Goal: Task Accomplishment & Management: Manage account settings

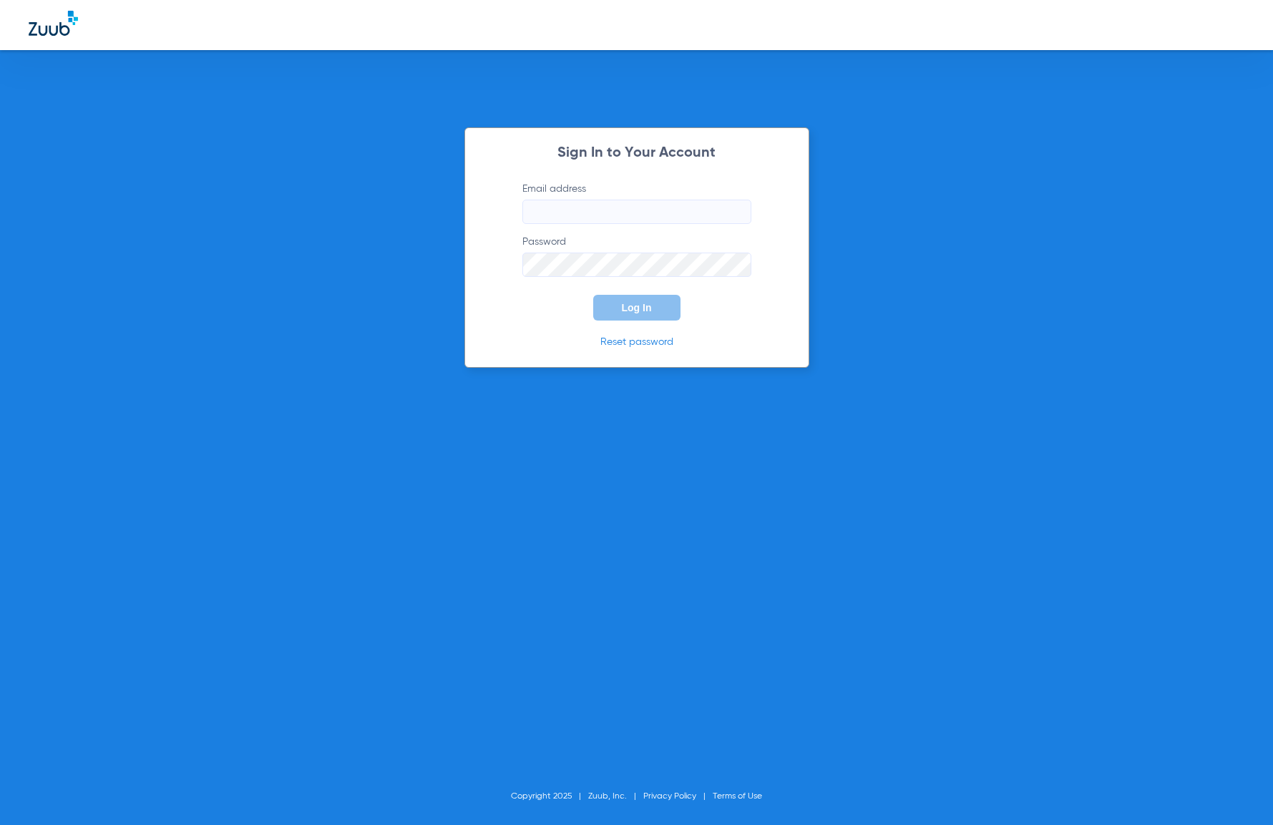
click at [647, 213] on input "Email address" at bounding box center [636, 212] width 229 height 24
type input "[EMAIL_ADDRESS][DOMAIN_NAME]"
click at [645, 314] on button "Log In" at bounding box center [636, 308] width 87 height 26
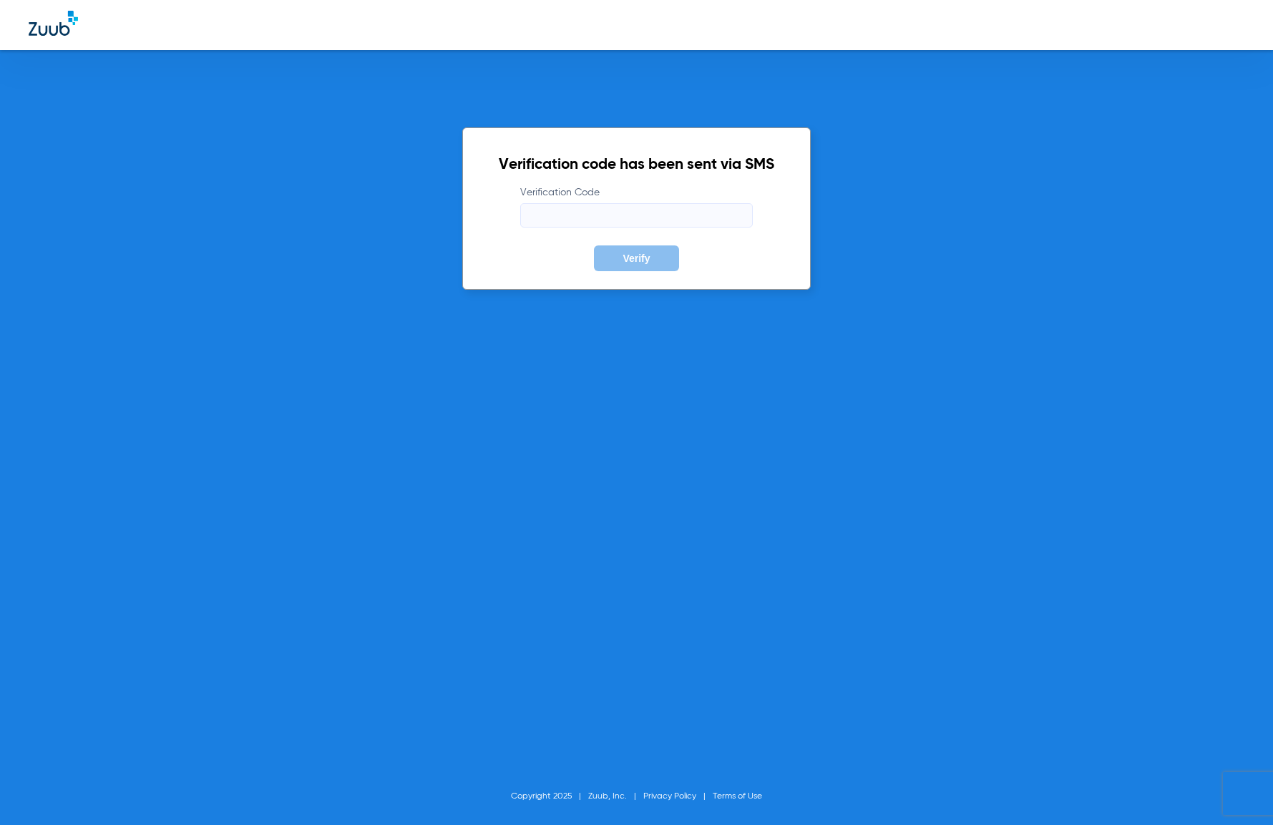
click at [577, 213] on input "Verification Code" at bounding box center [636, 215] width 233 height 24
paste input "865975"
type input "865975"
click at [654, 271] on div "Verification code has been sent via SMS Verification Code 865975 Verify" at bounding box center [636, 208] width 349 height 162
click at [648, 251] on button "Verify" at bounding box center [636, 258] width 84 height 26
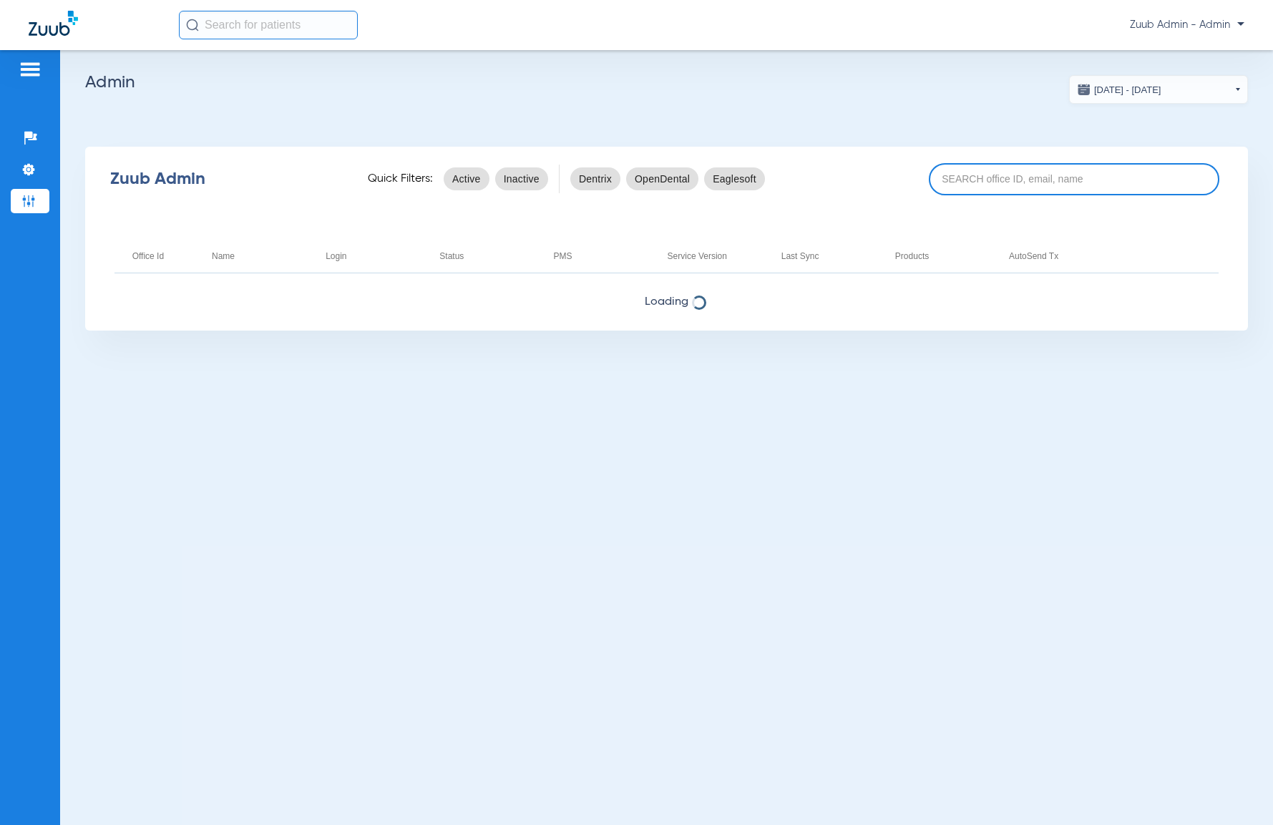
click at [964, 172] on input at bounding box center [1074, 179] width 291 height 32
paste input "17006297"
type input "17006297"
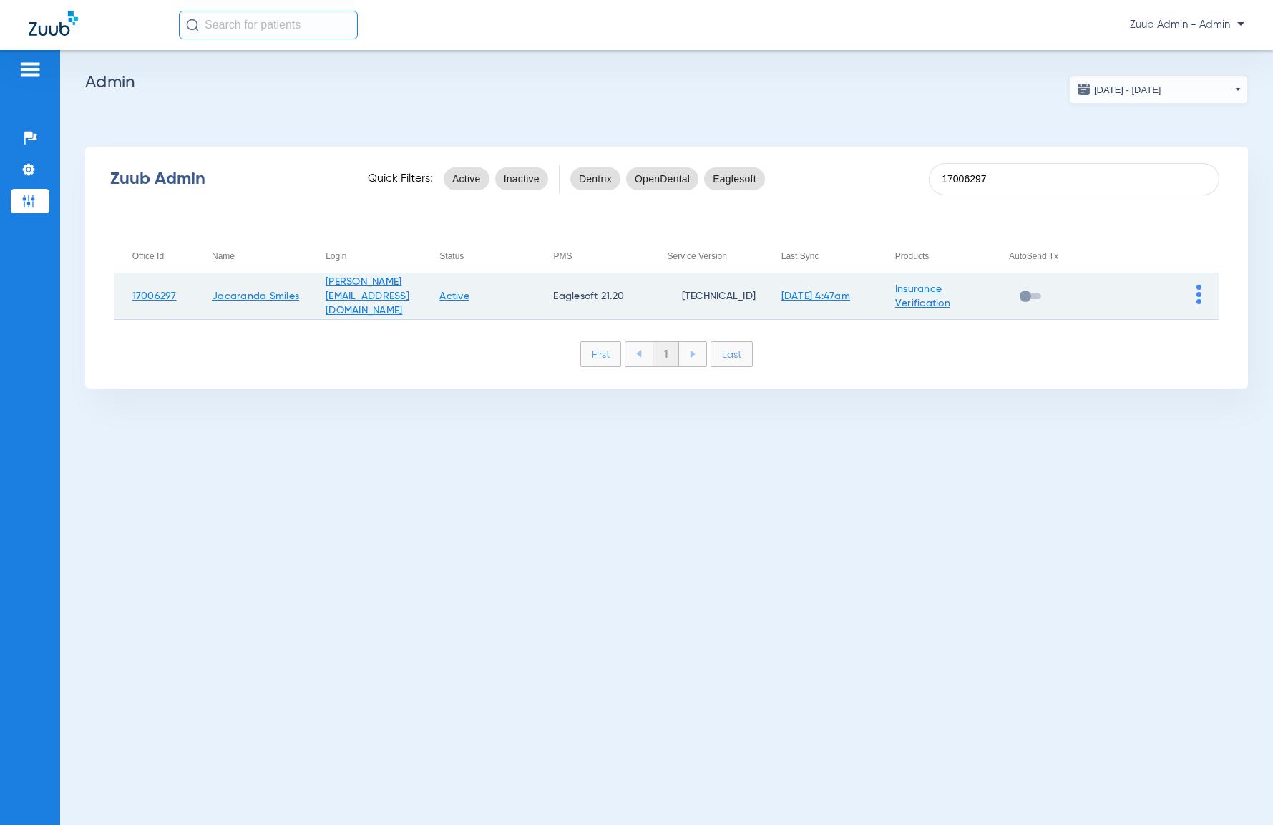
click at [1199, 293] on img at bounding box center [1199, 294] width 5 height 19
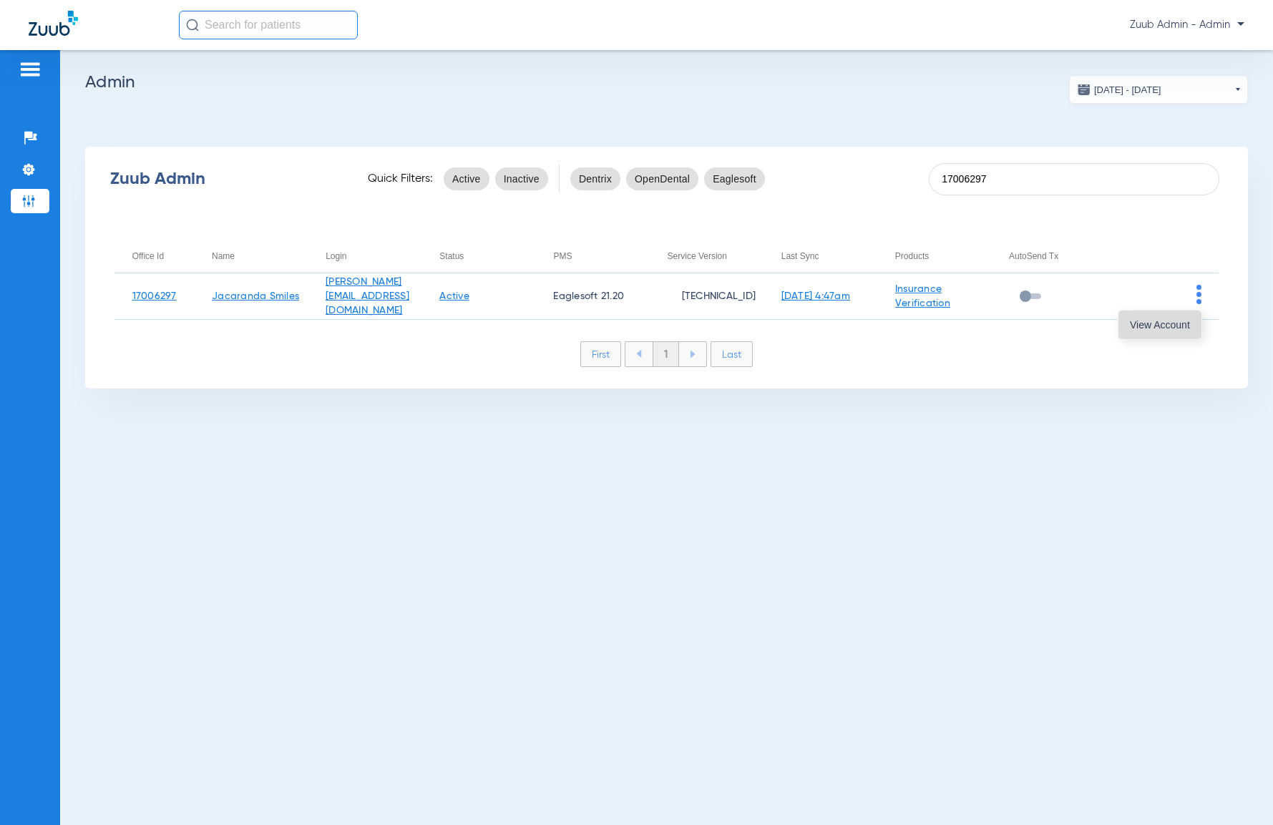
click at [1194, 321] on button "View Account" at bounding box center [1160, 325] width 83 height 29
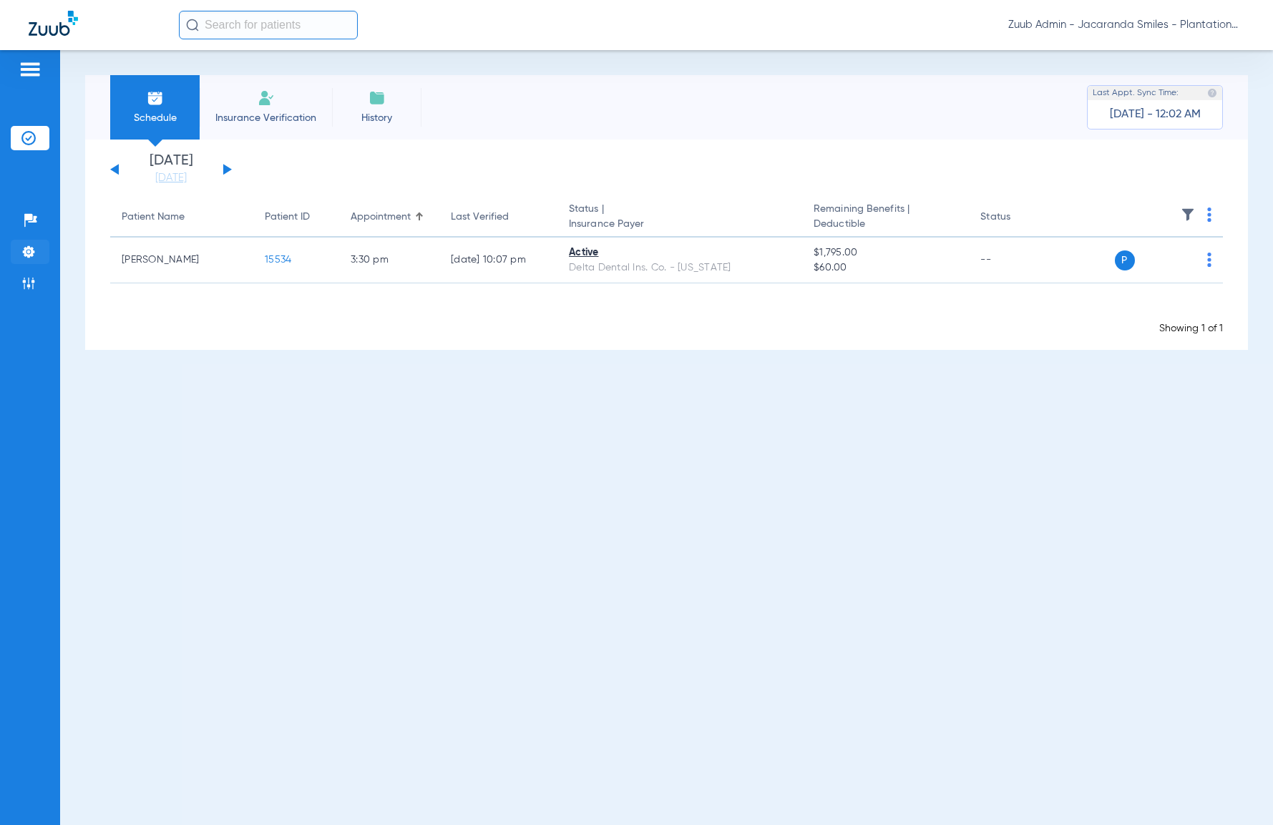
click at [36, 254] on li "Settings" at bounding box center [30, 252] width 39 height 24
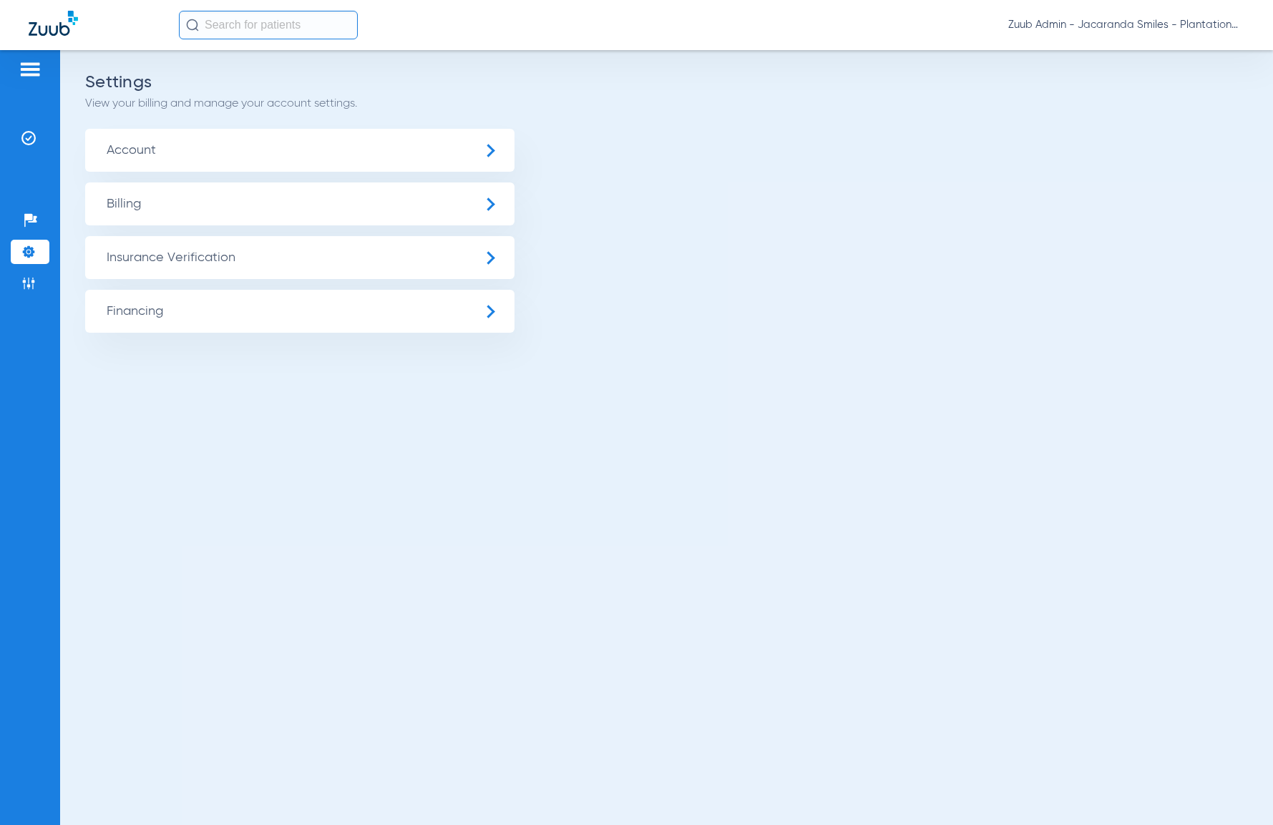
click at [164, 260] on span "Insurance Verification" at bounding box center [299, 257] width 429 height 43
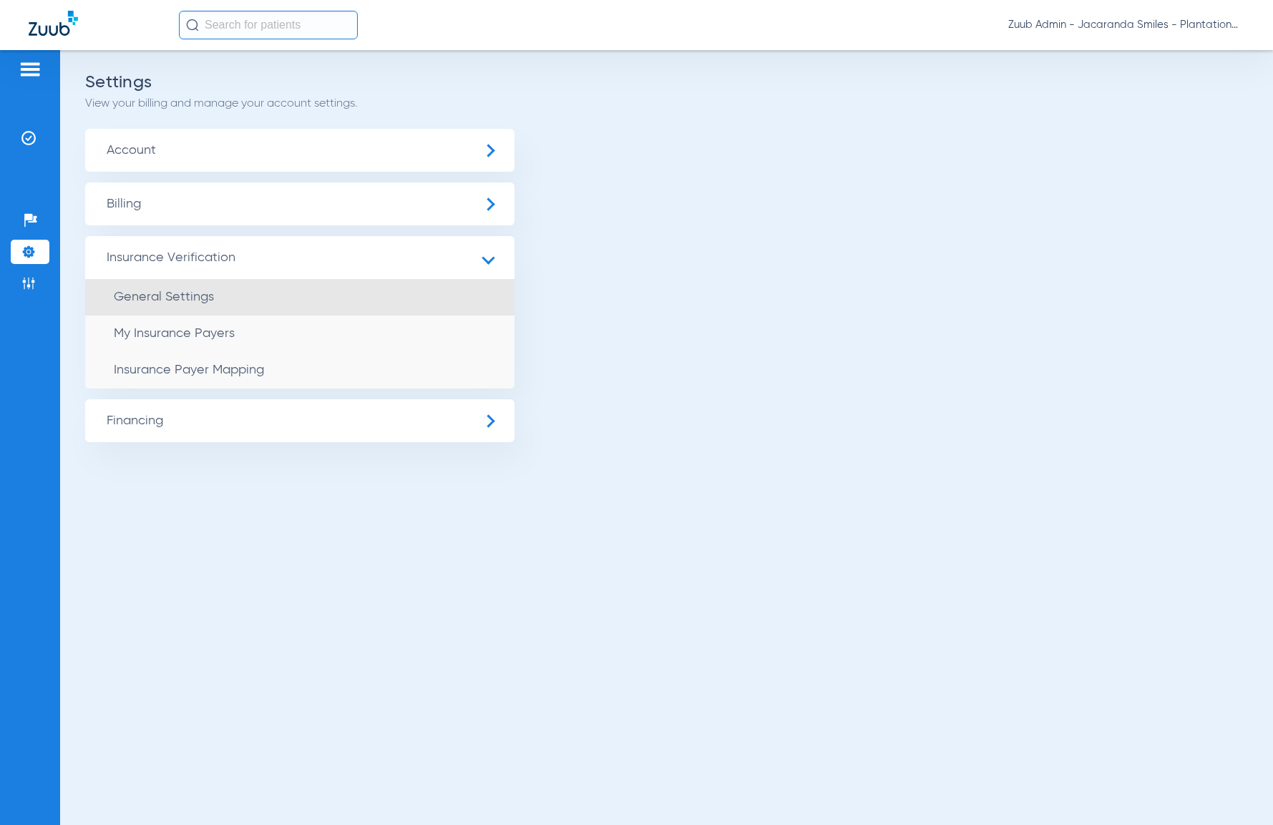
click at [182, 291] on span "General Settings" at bounding box center [164, 297] width 100 height 13
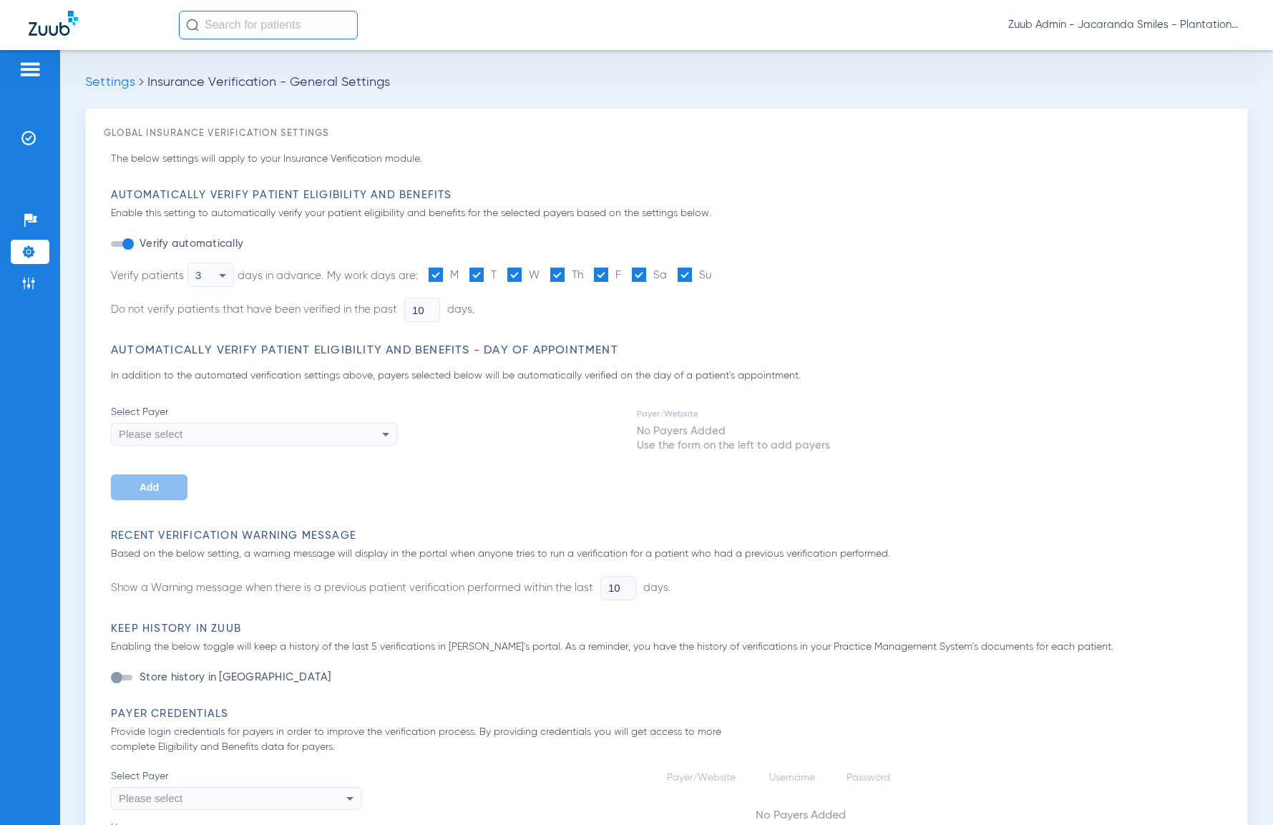
type input "5"
type input "2"
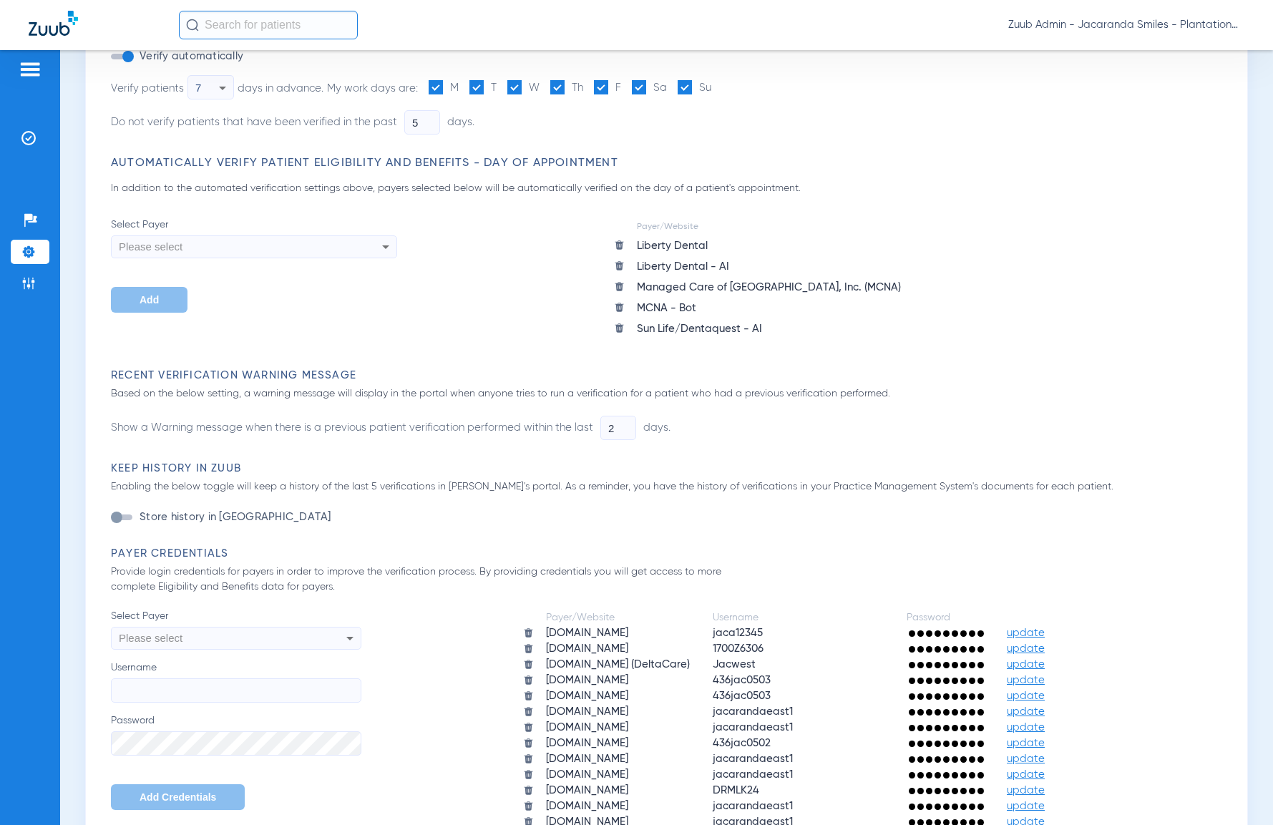
scroll to position [492, 0]
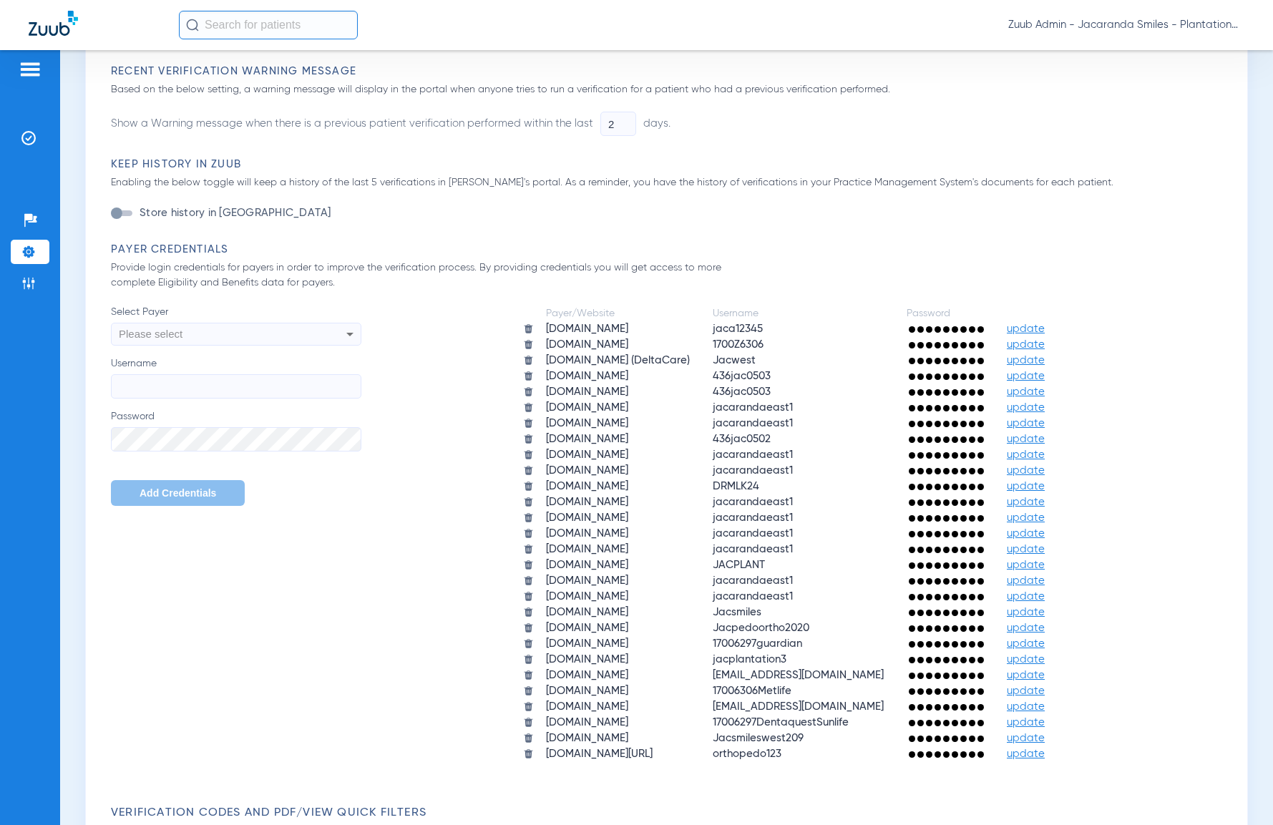
click at [523, 673] on img at bounding box center [528, 675] width 11 height 11
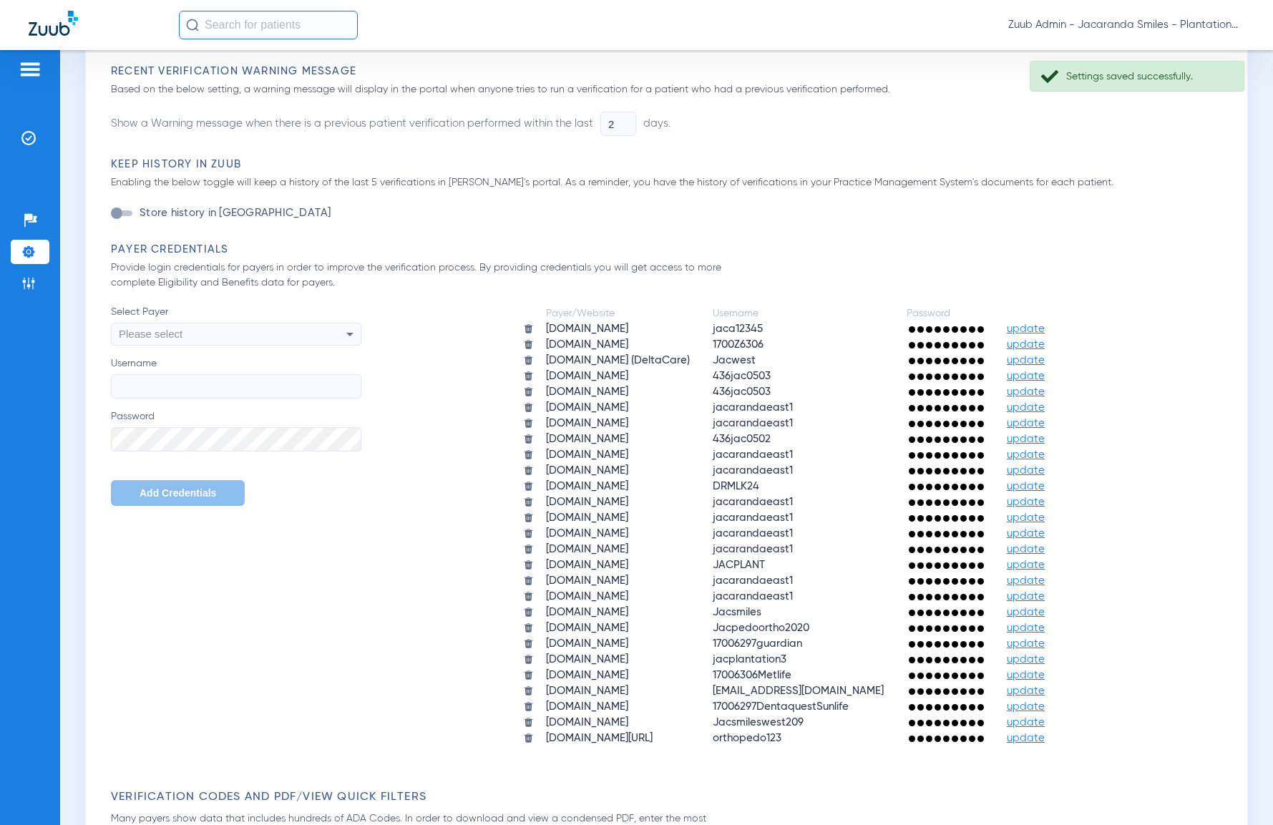
scroll to position [0, 0]
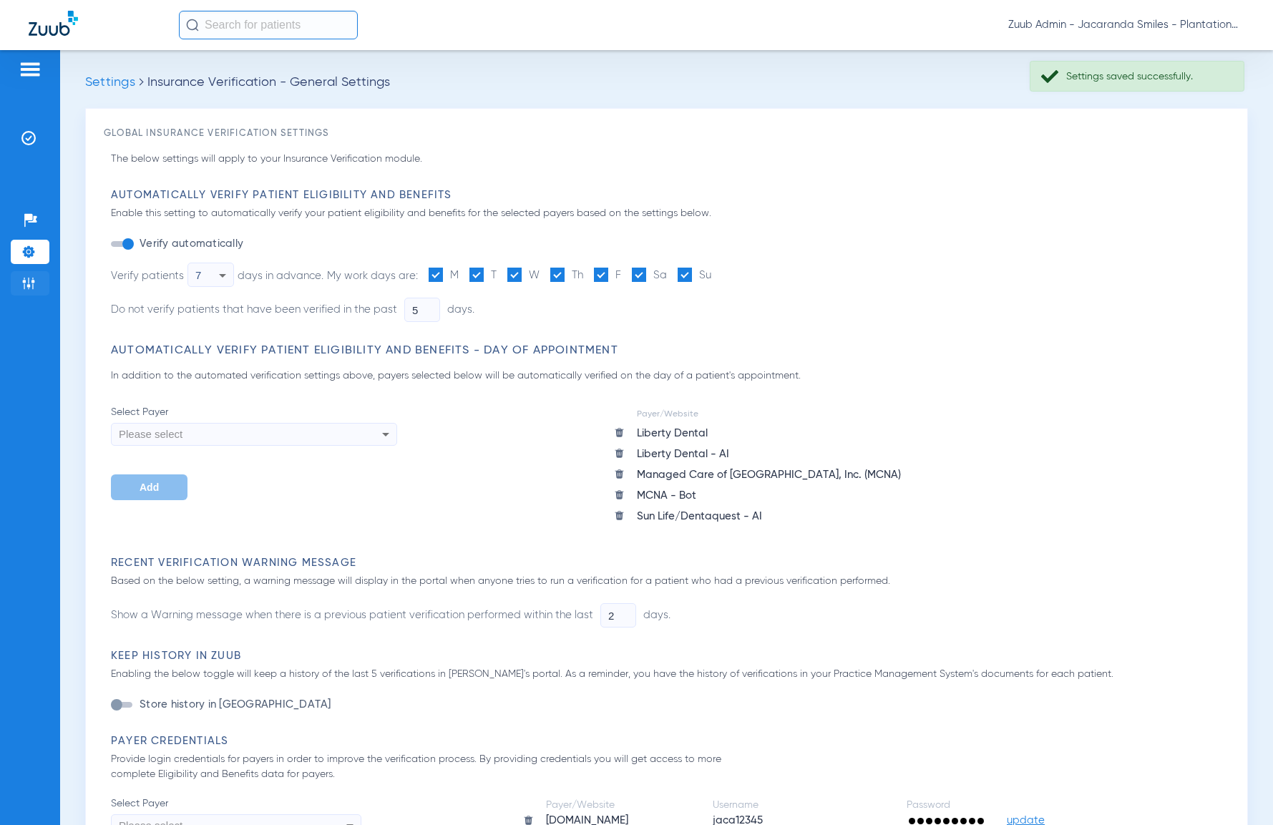
click at [29, 284] on img at bounding box center [28, 283] width 14 height 14
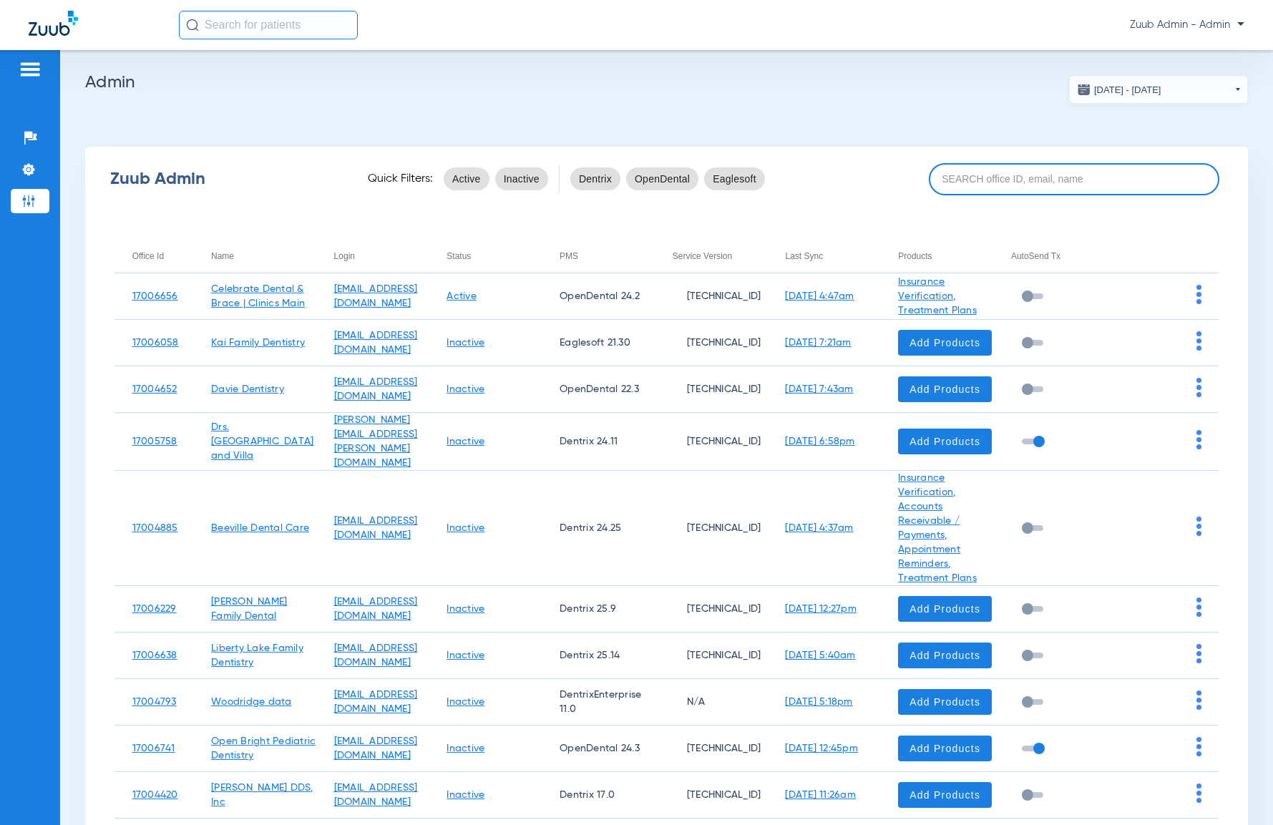
click at [959, 172] on input at bounding box center [1074, 179] width 291 height 32
paste input "17006306"
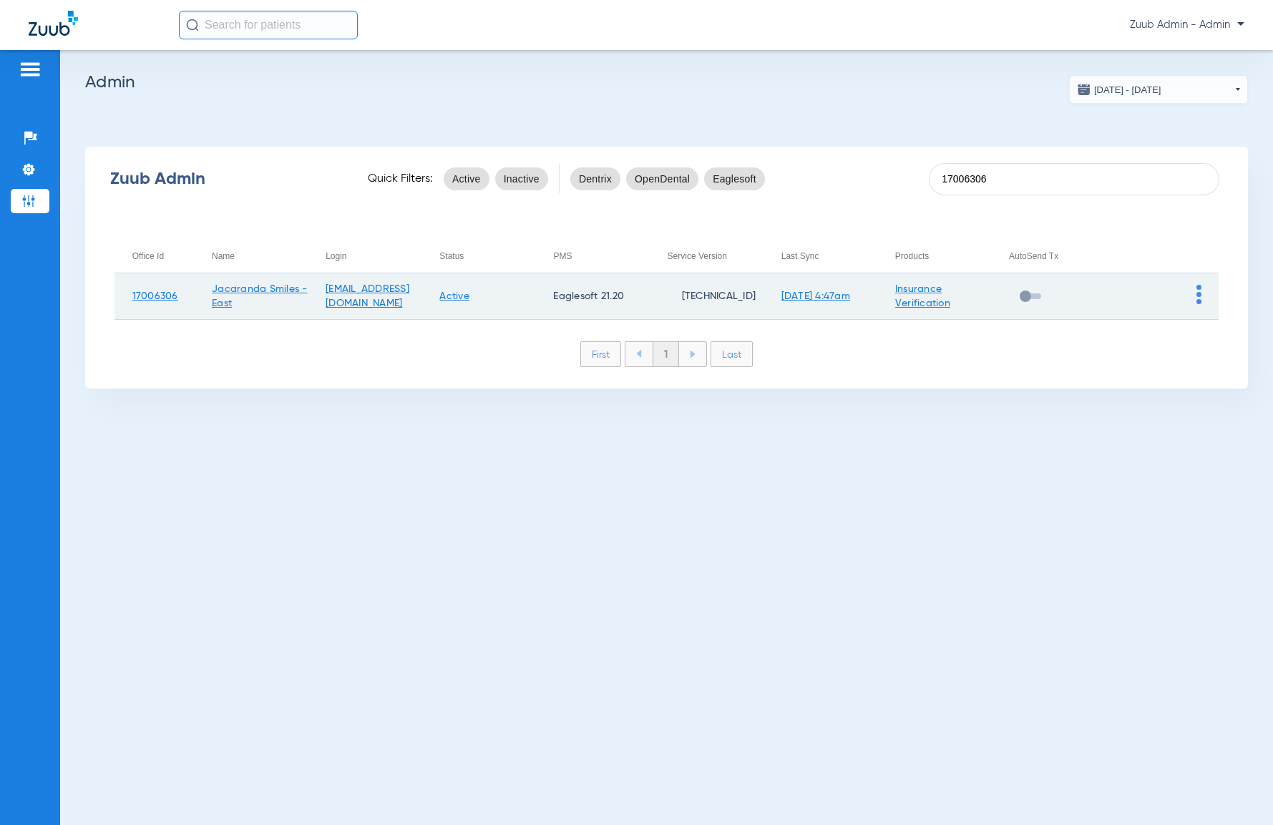
type input "17006306"
click at [1199, 297] on img at bounding box center [1199, 294] width 5 height 19
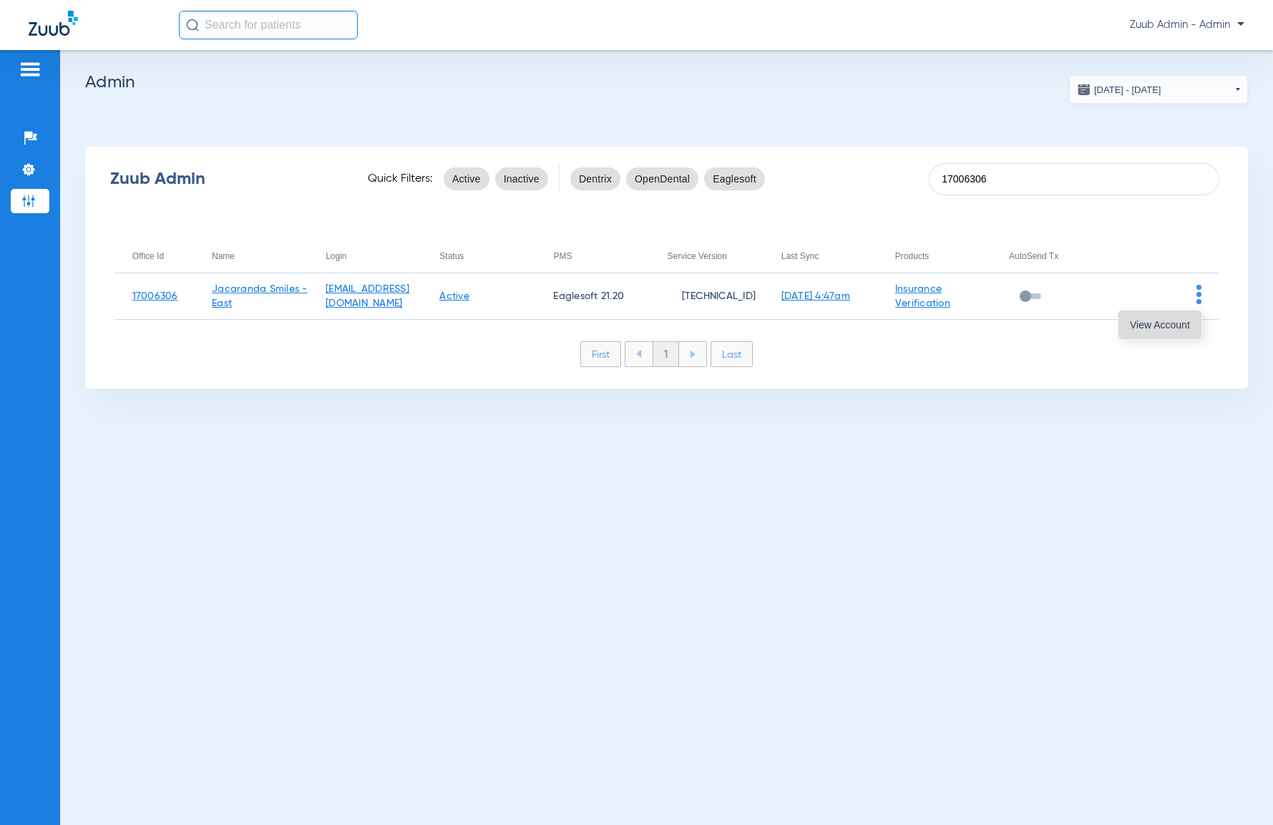
click at [1154, 329] on span "View Account" at bounding box center [1160, 325] width 60 height 10
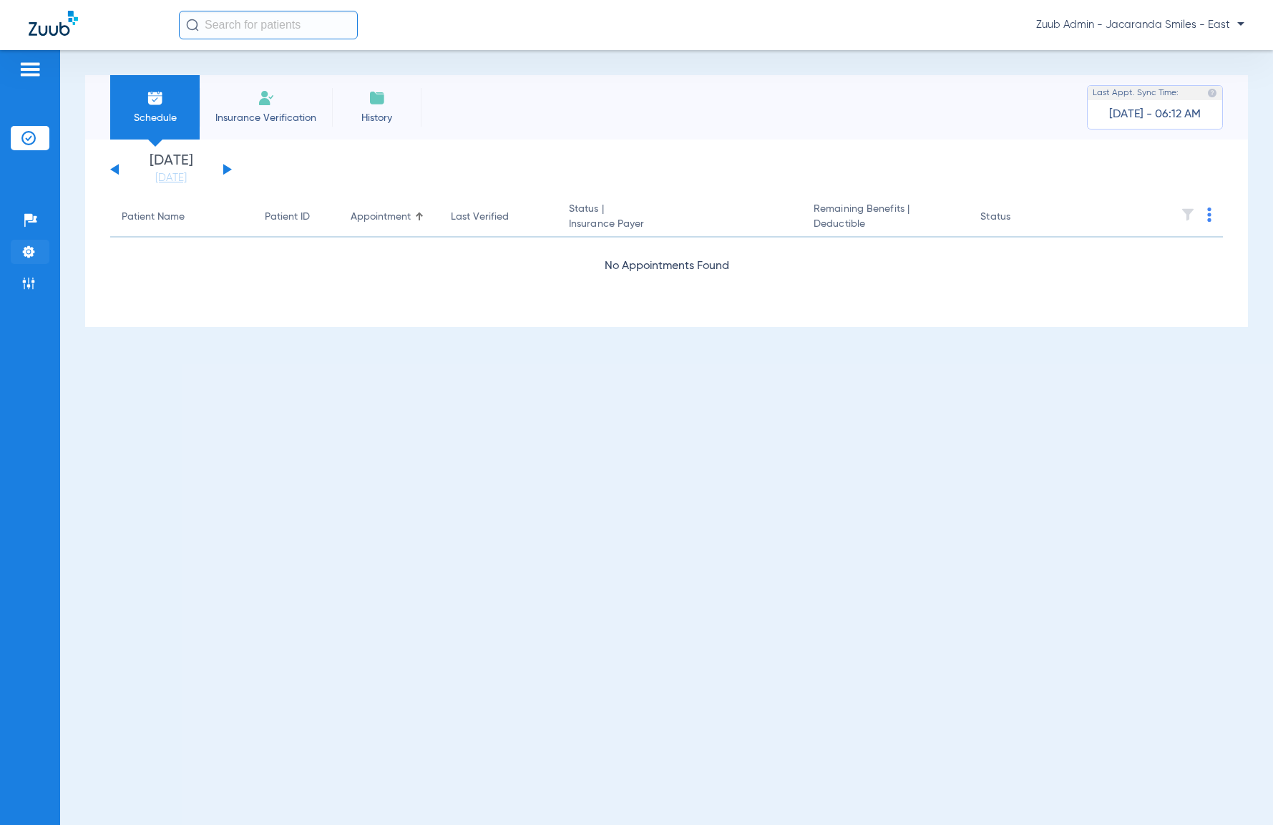
click at [36, 253] on li "Settings" at bounding box center [30, 252] width 39 height 24
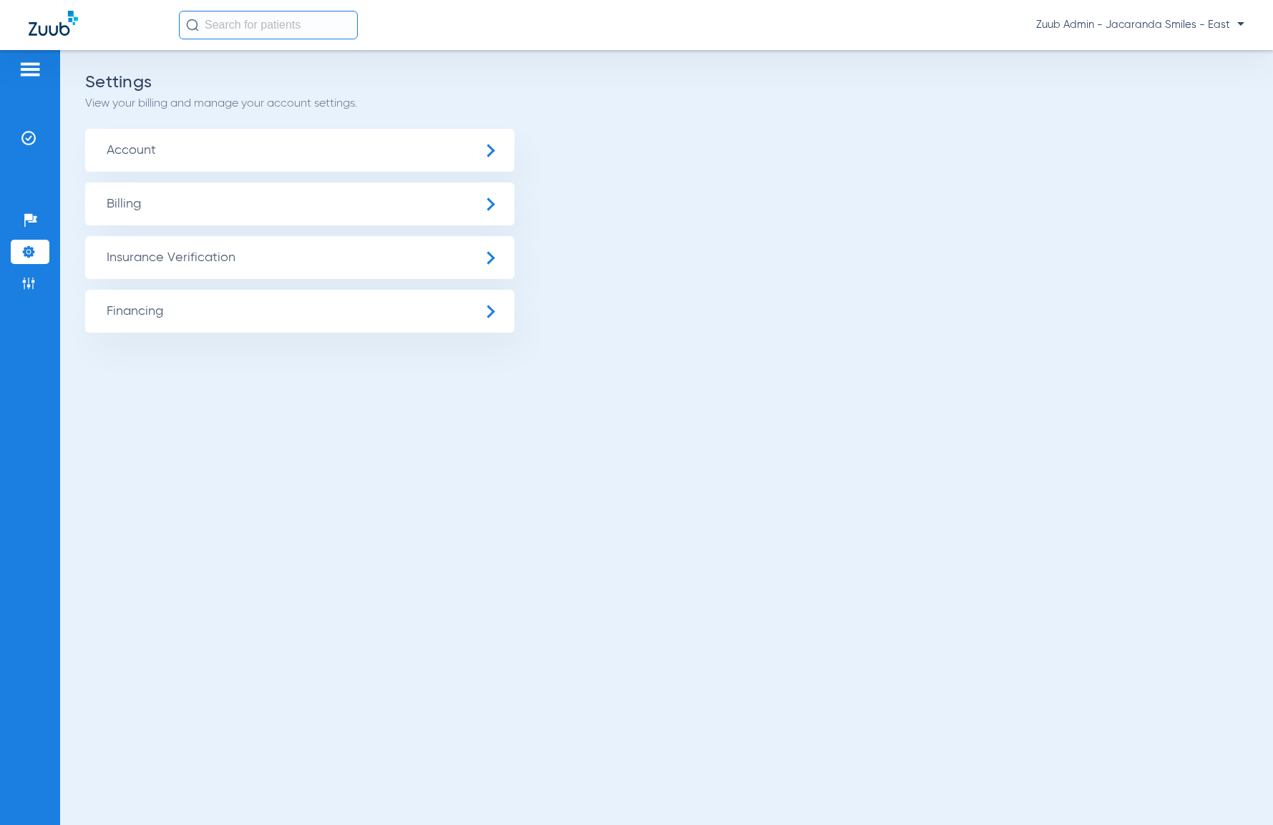
click at [163, 258] on span "Insurance Verification" at bounding box center [299, 257] width 429 height 43
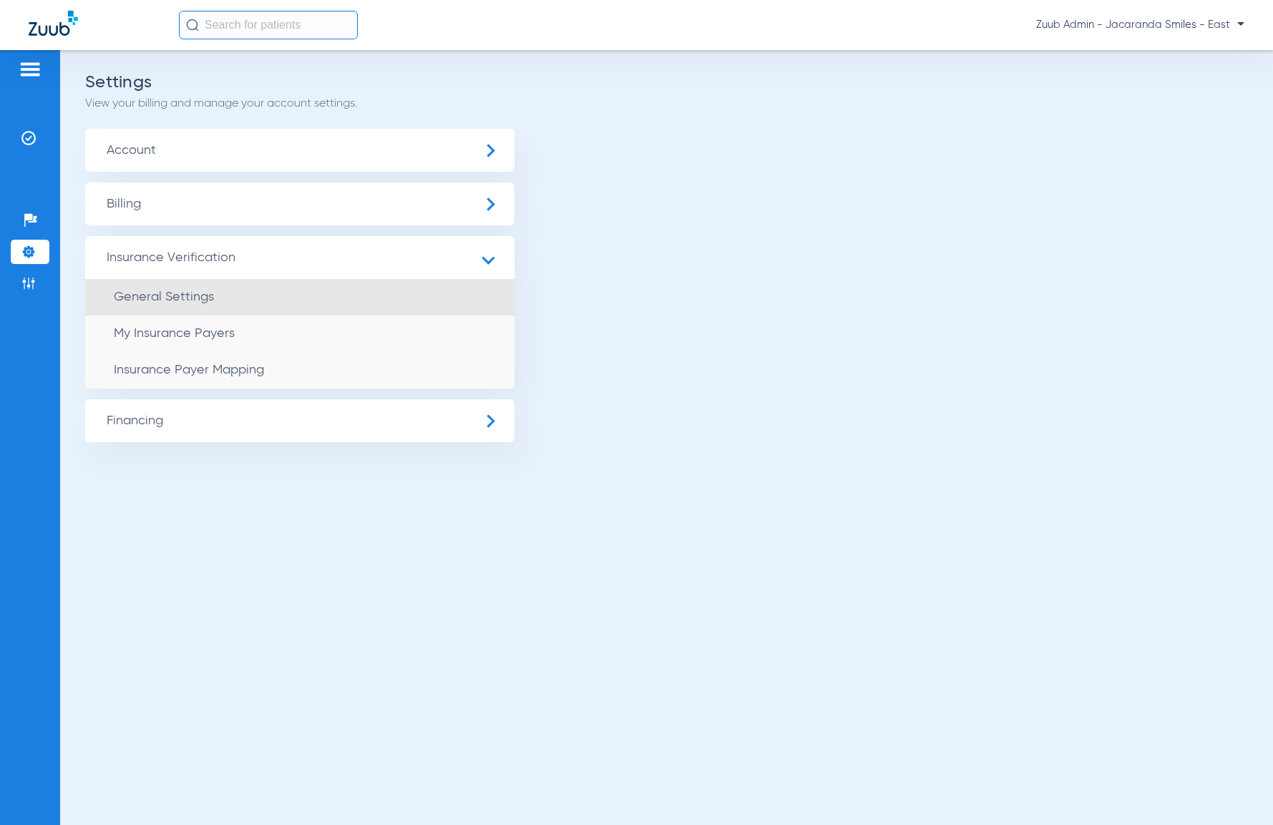
click at [282, 301] on li "General Settings" at bounding box center [299, 297] width 429 height 36
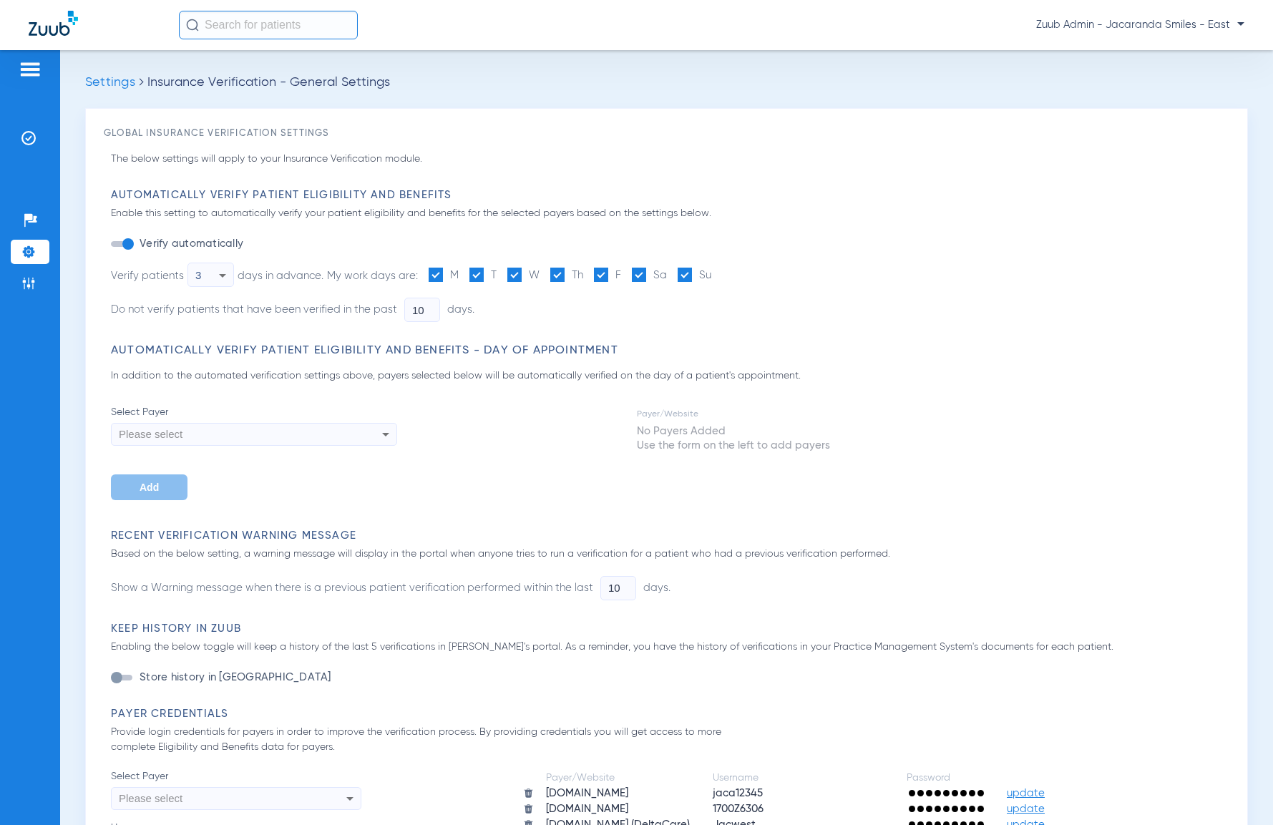
type input "3"
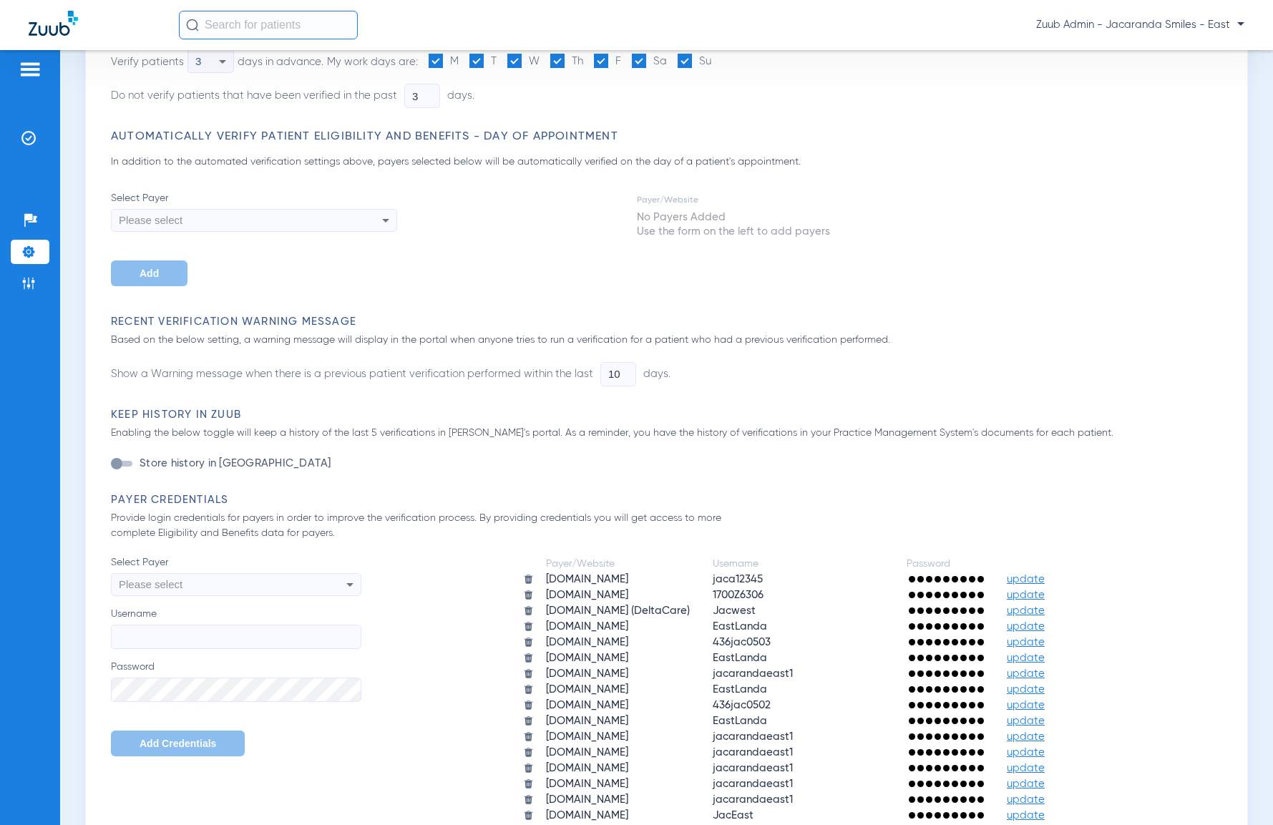
scroll to position [541, 0]
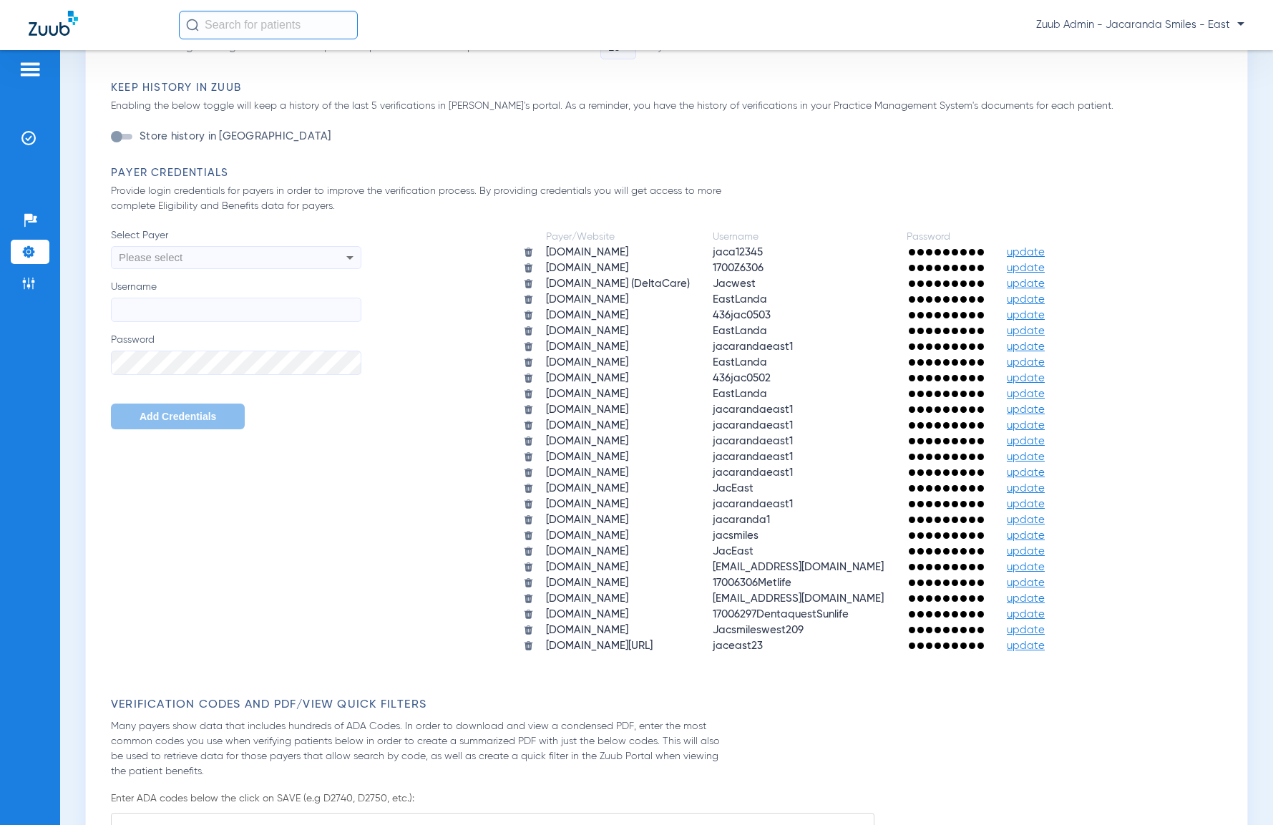
click at [523, 568] on img at bounding box center [528, 567] width 11 height 11
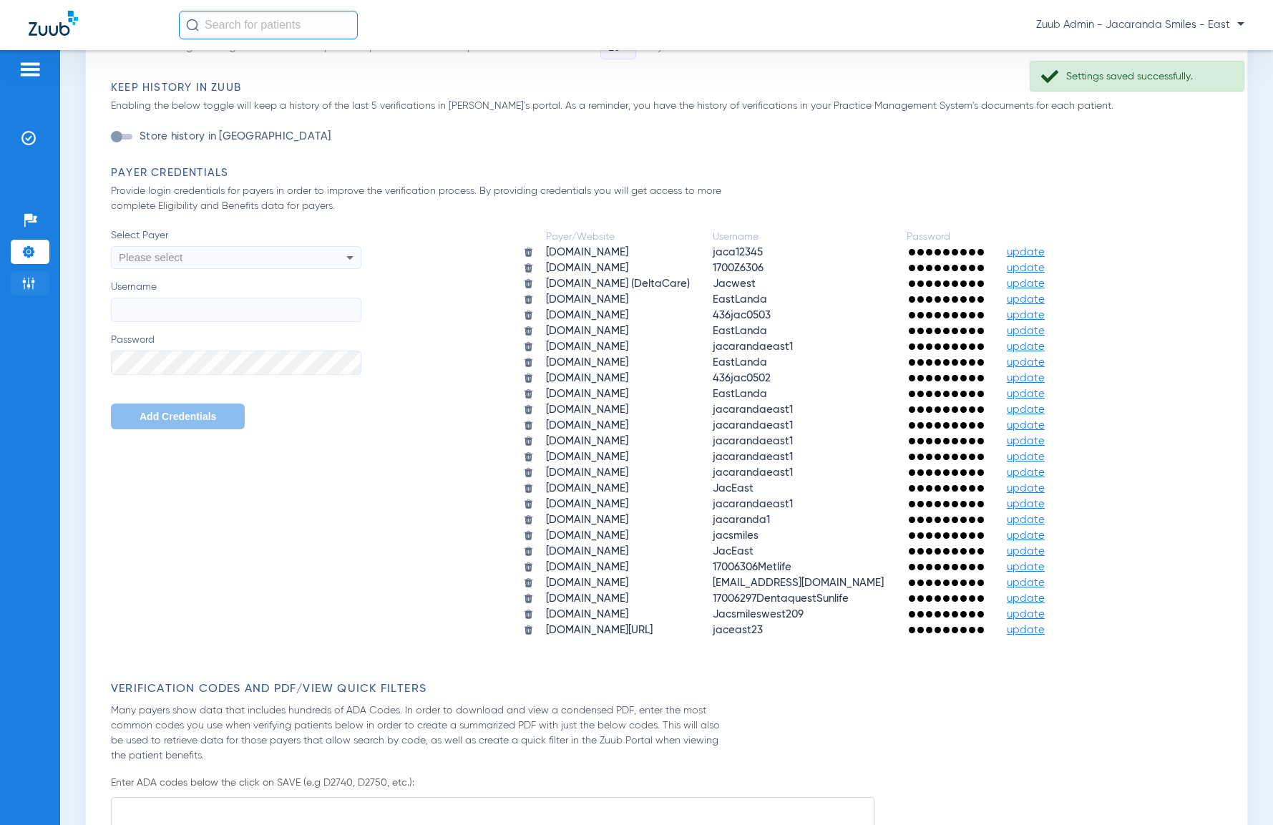
click at [30, 286] on img at bounding box center [28, 283] width 14 height 14
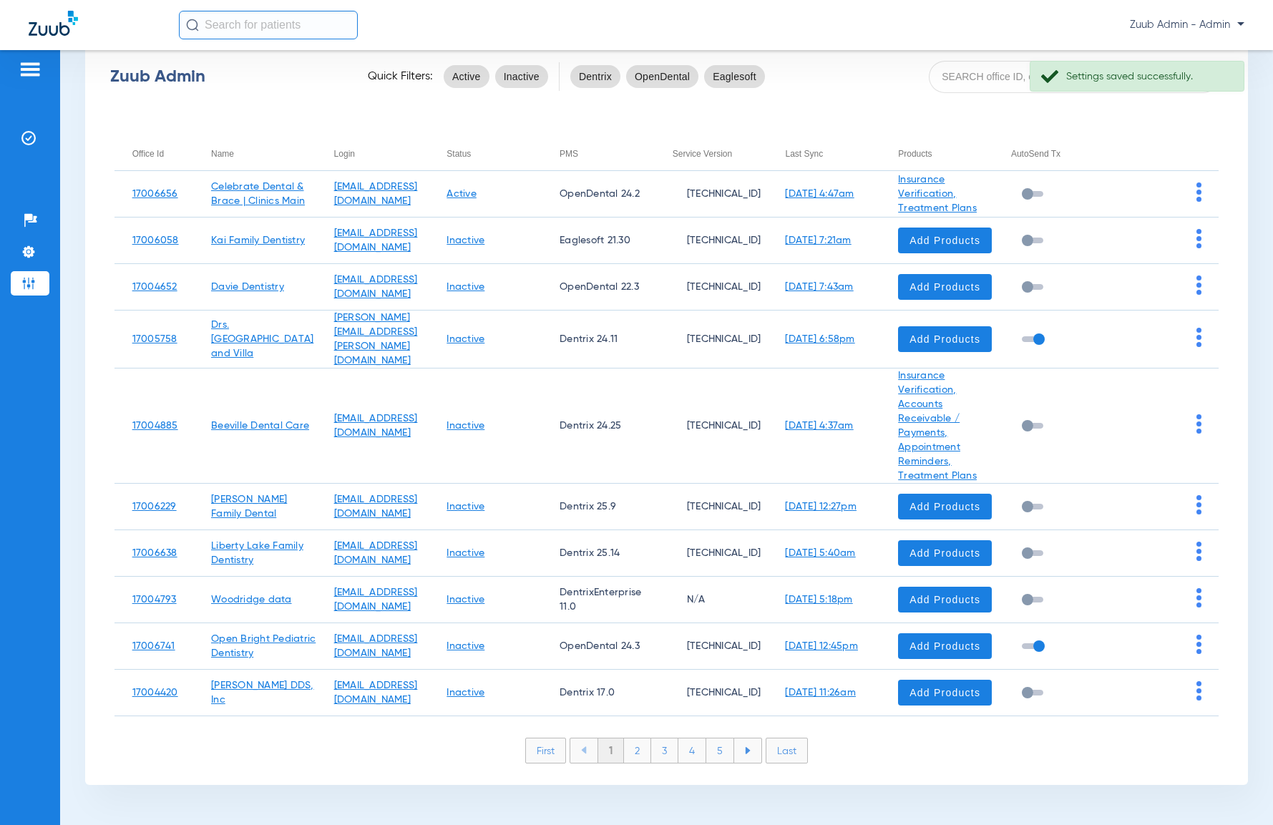
scroll to position [91, 0]
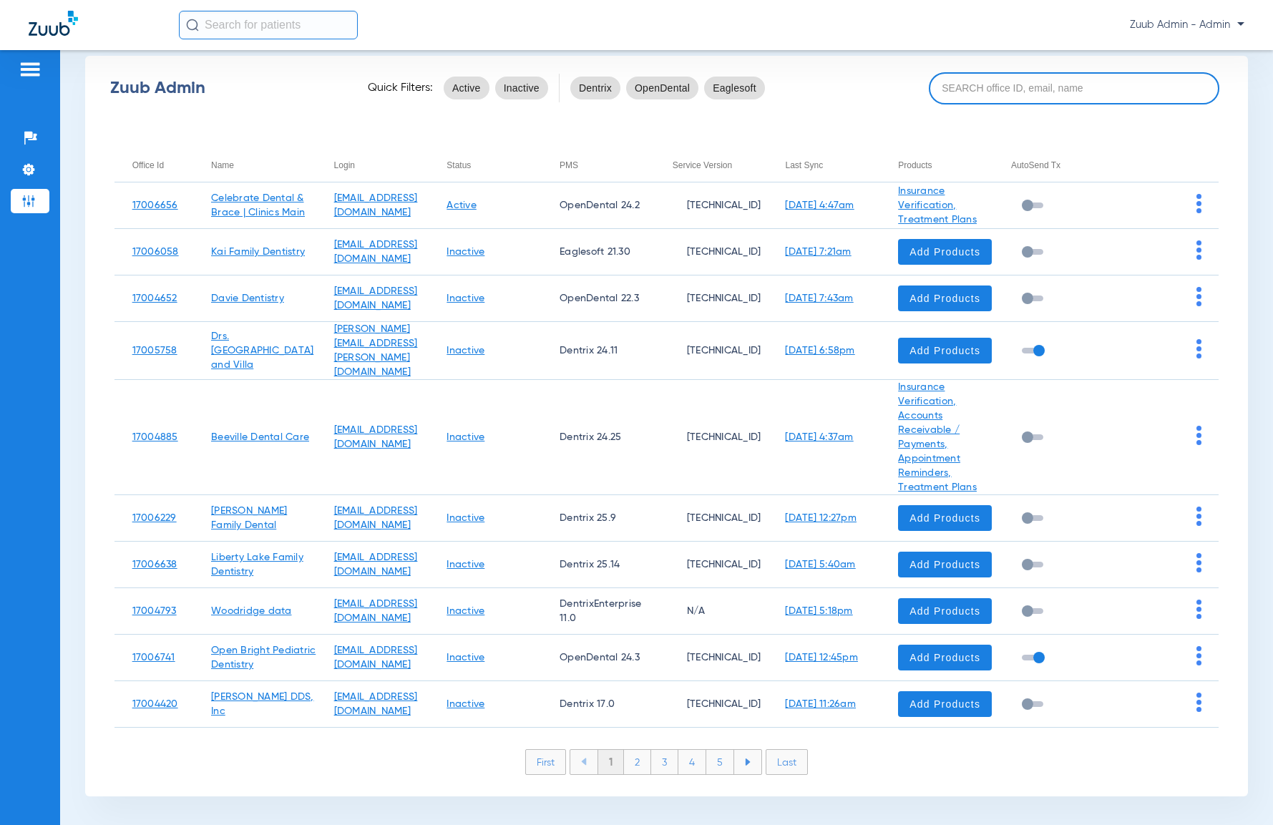
click at [978, 90] on input at bounding box center [1074, 88] width 291 height 32
paste input "17006305"
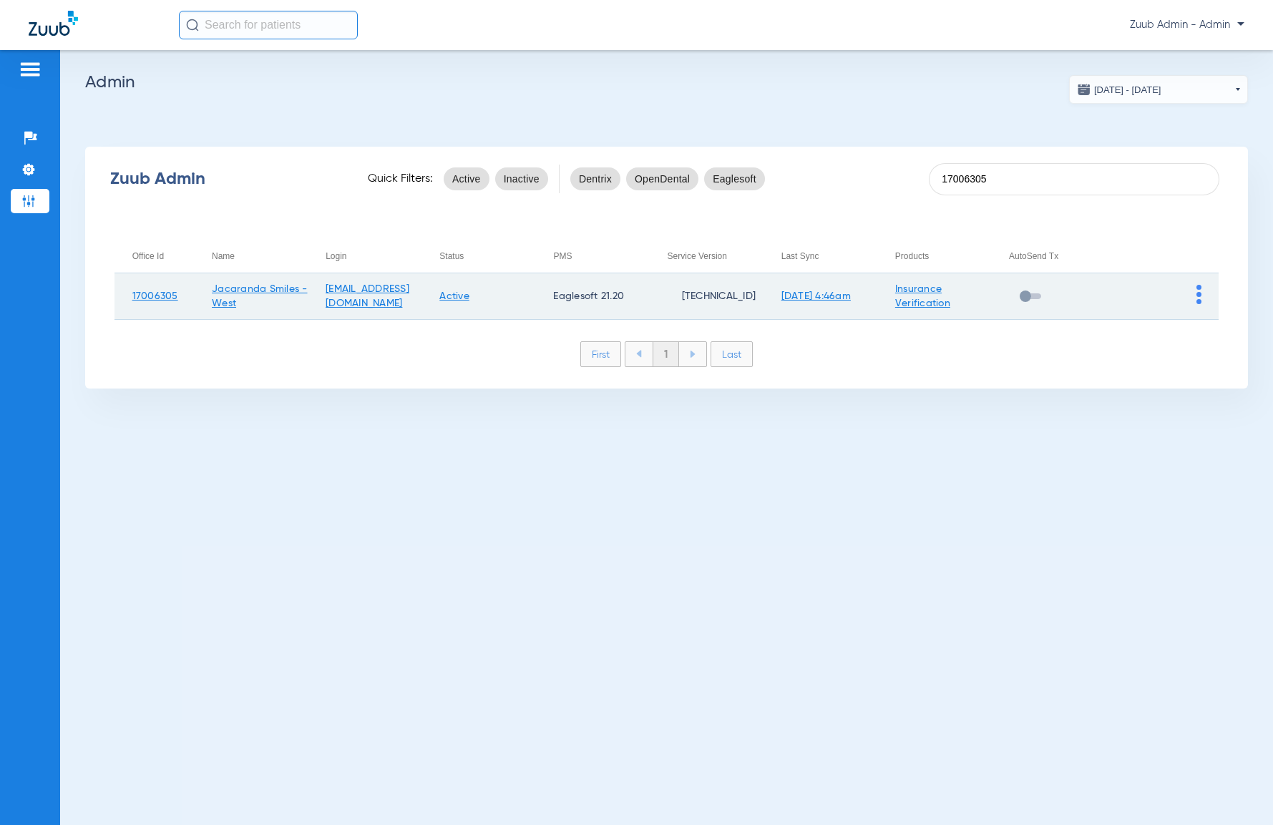
type input "17006305"
click at [1197, 295] on img at bounding box center [1199, 294] width 5 height 19
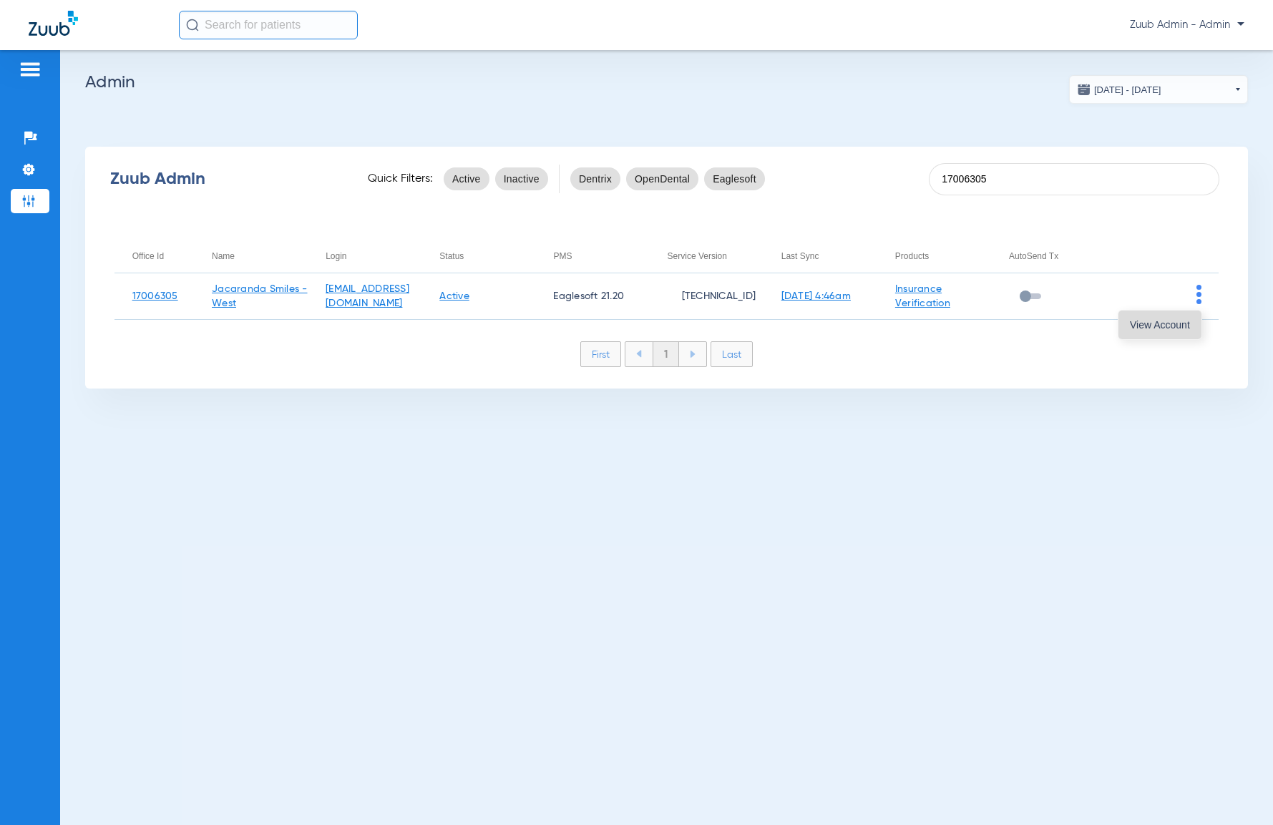
click at [1167, 323] on span "View Account" at bounding box center [1160, 325] width 60 height 10
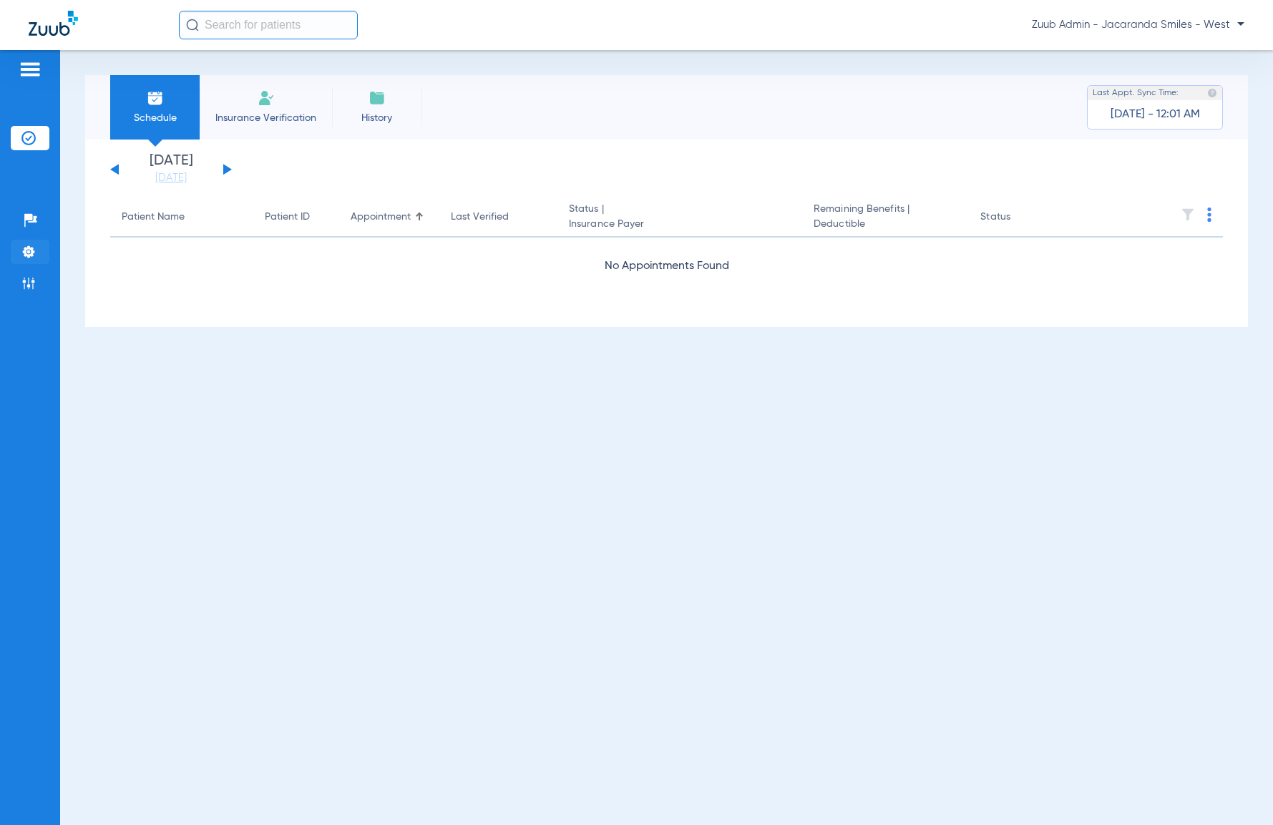
click at [31, 258] on img at bounding box center [28, 252] width 14 height 14
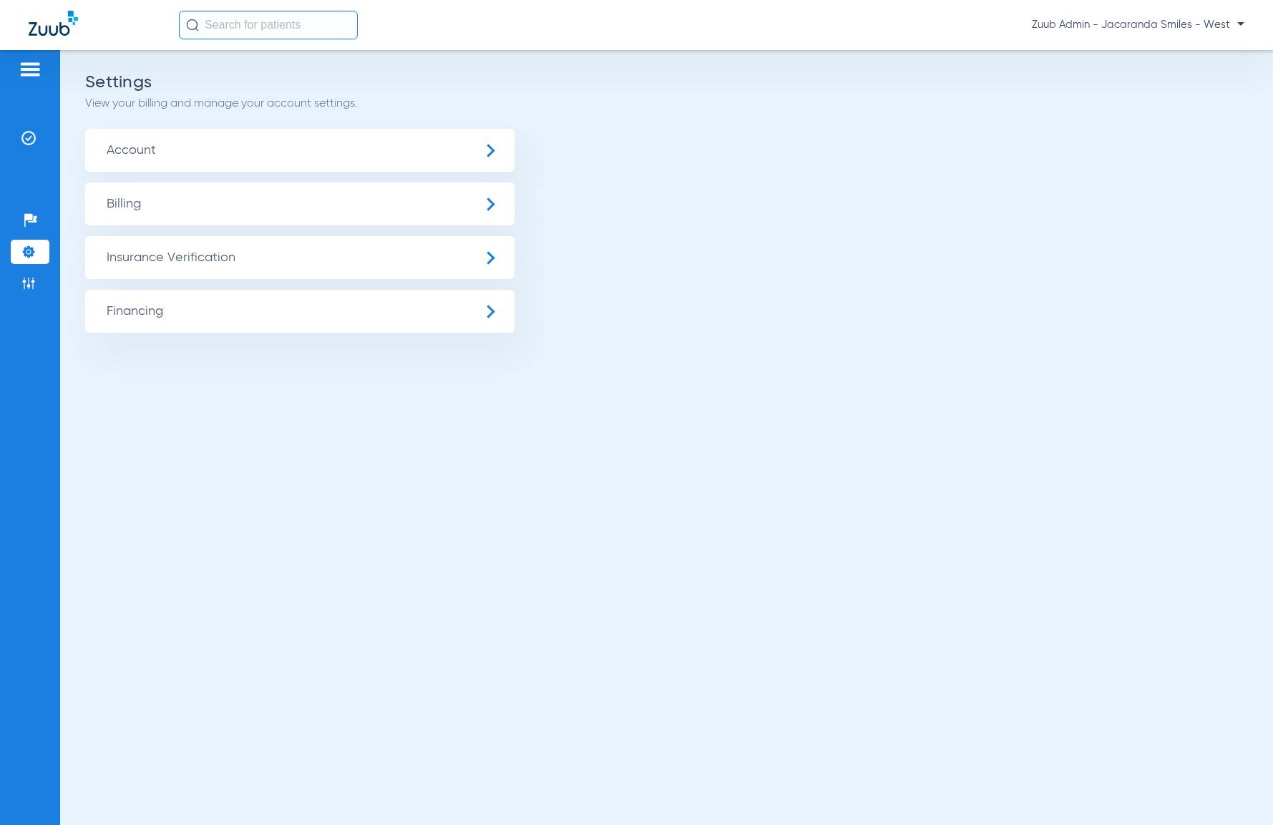
click at [206, 275] on span "Insurance Verification" at bounding box center [299, 257] width 429 height 43
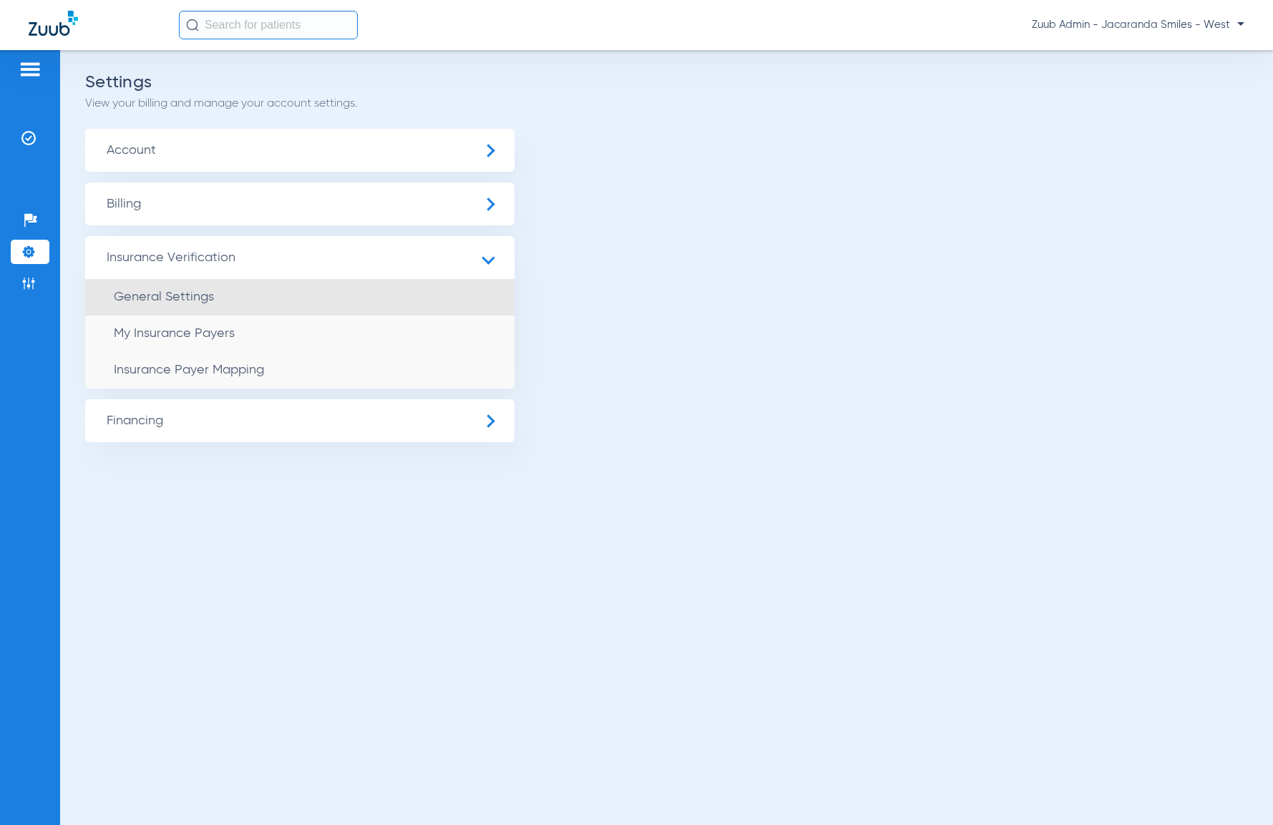
click at [193, 301] on span "General Settings" at bounding box center [164, 297] width 100 height 13
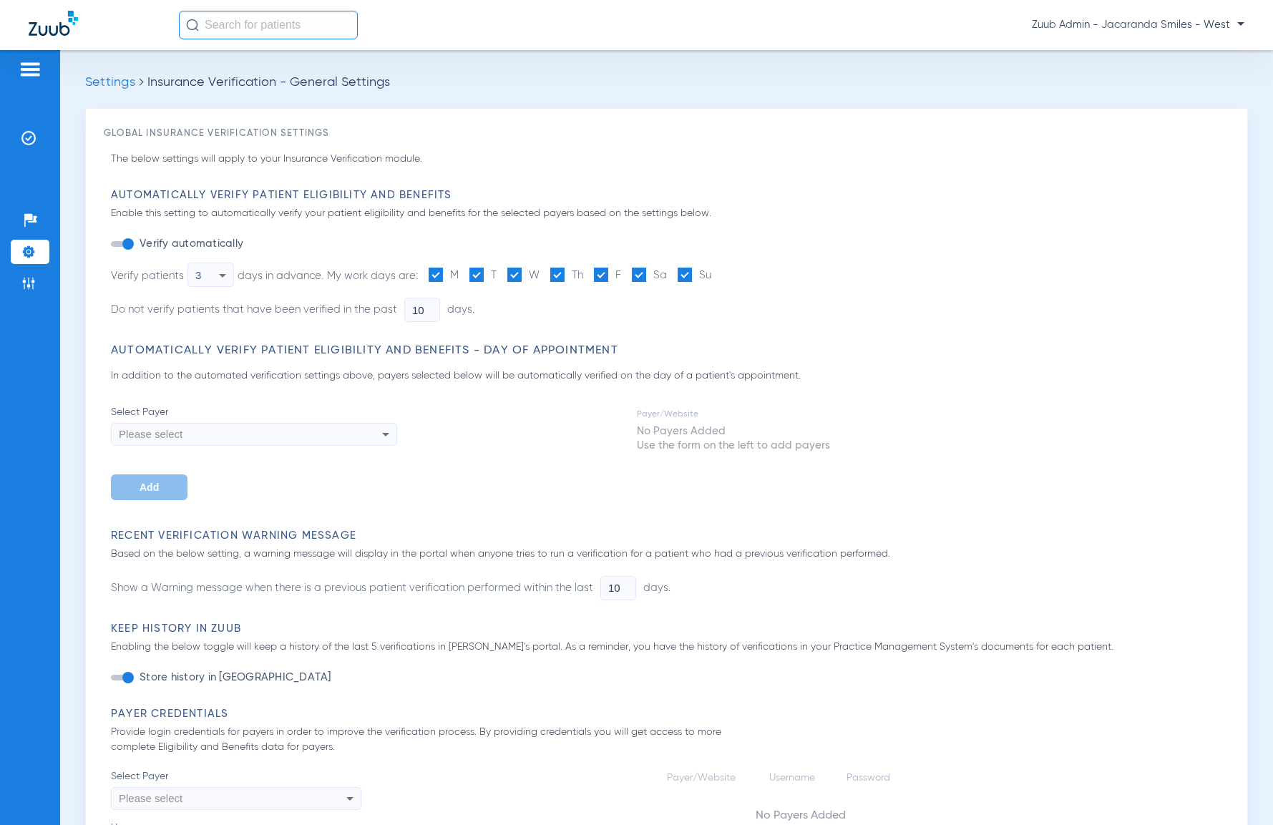
type input "3"
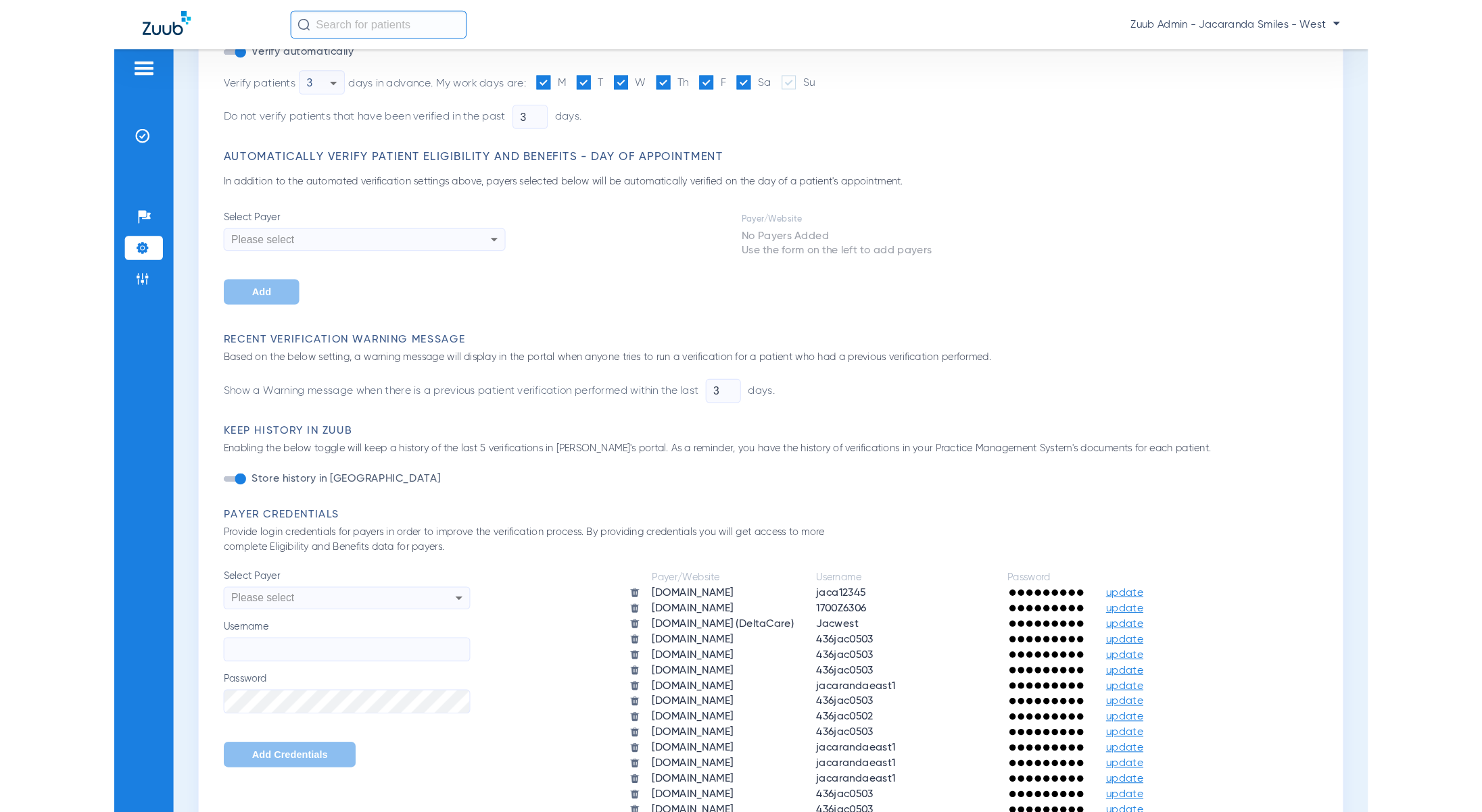
scroll to position [419, 0]
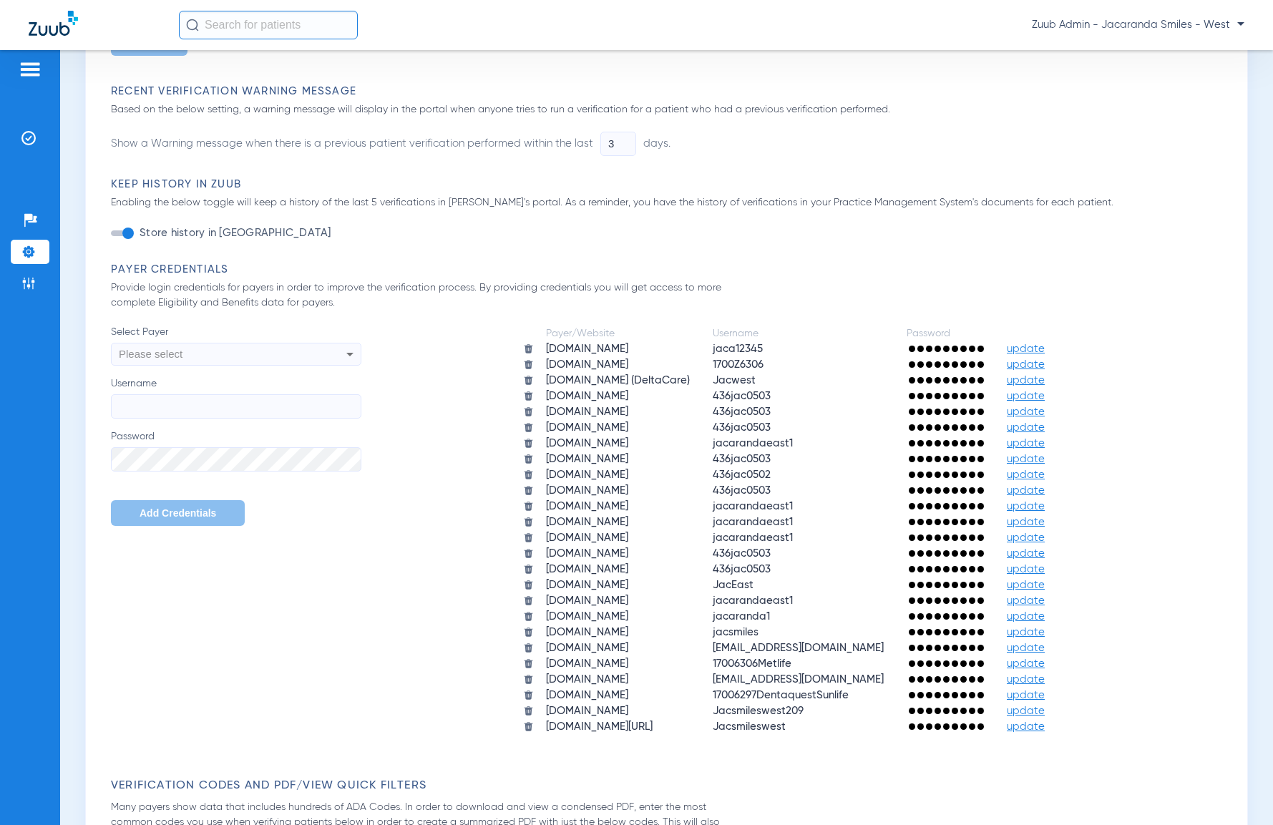
click at [523, 647] on img at bounding box center [528, 648] width 11 height 11
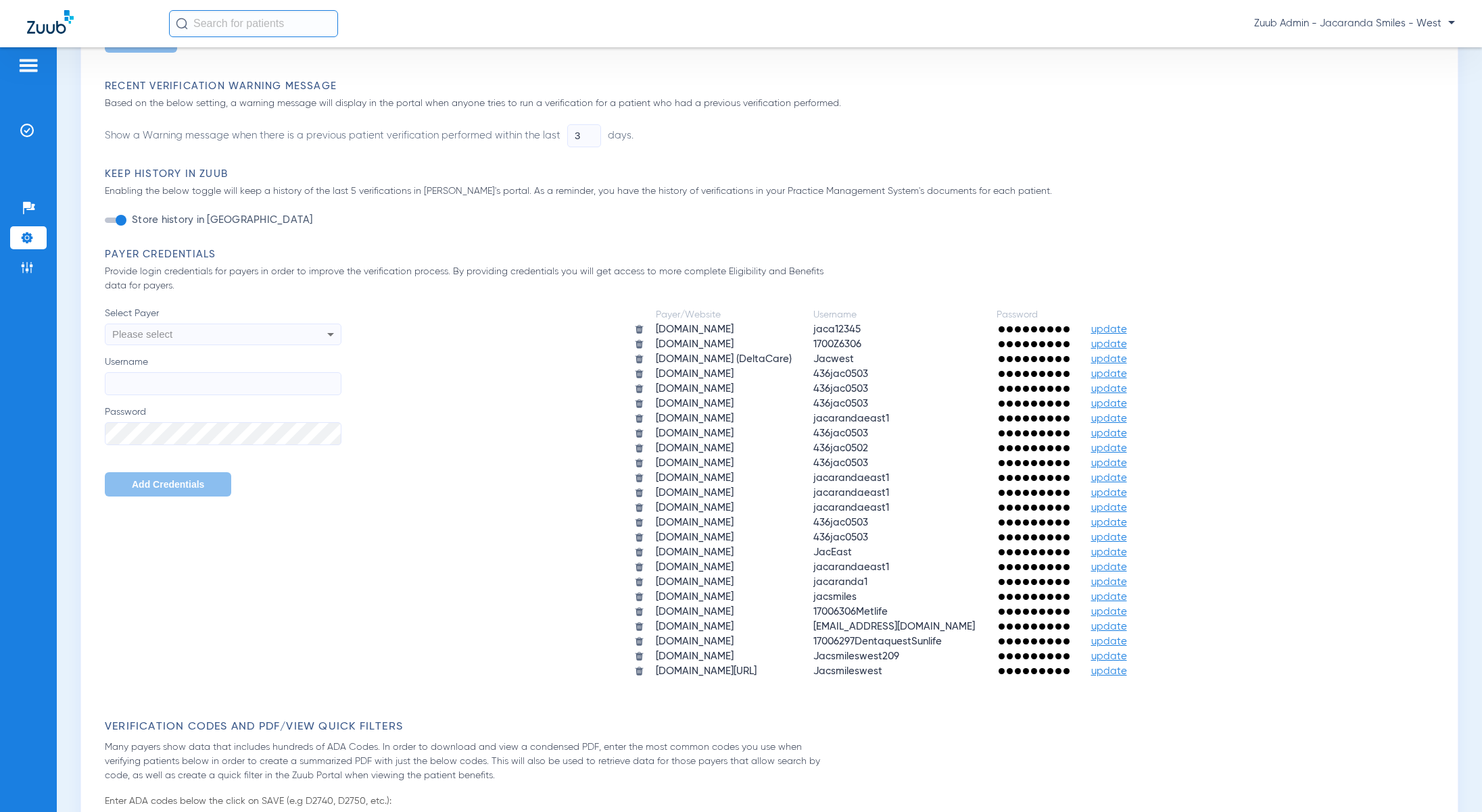
click at [29, 275] on li "Admin" at bounding box center [28, 267] width 37 height 23
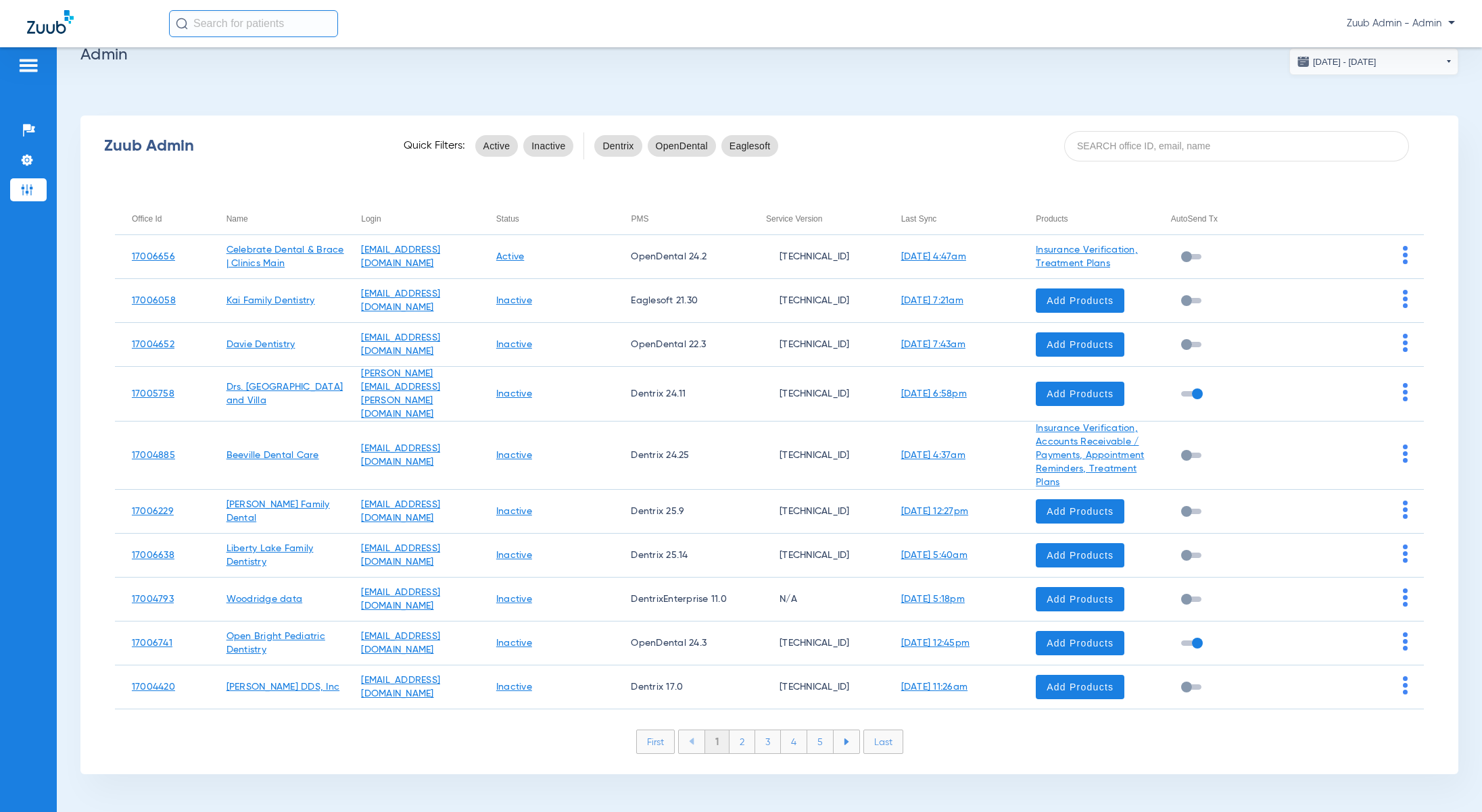
scroll to position [12, 0]
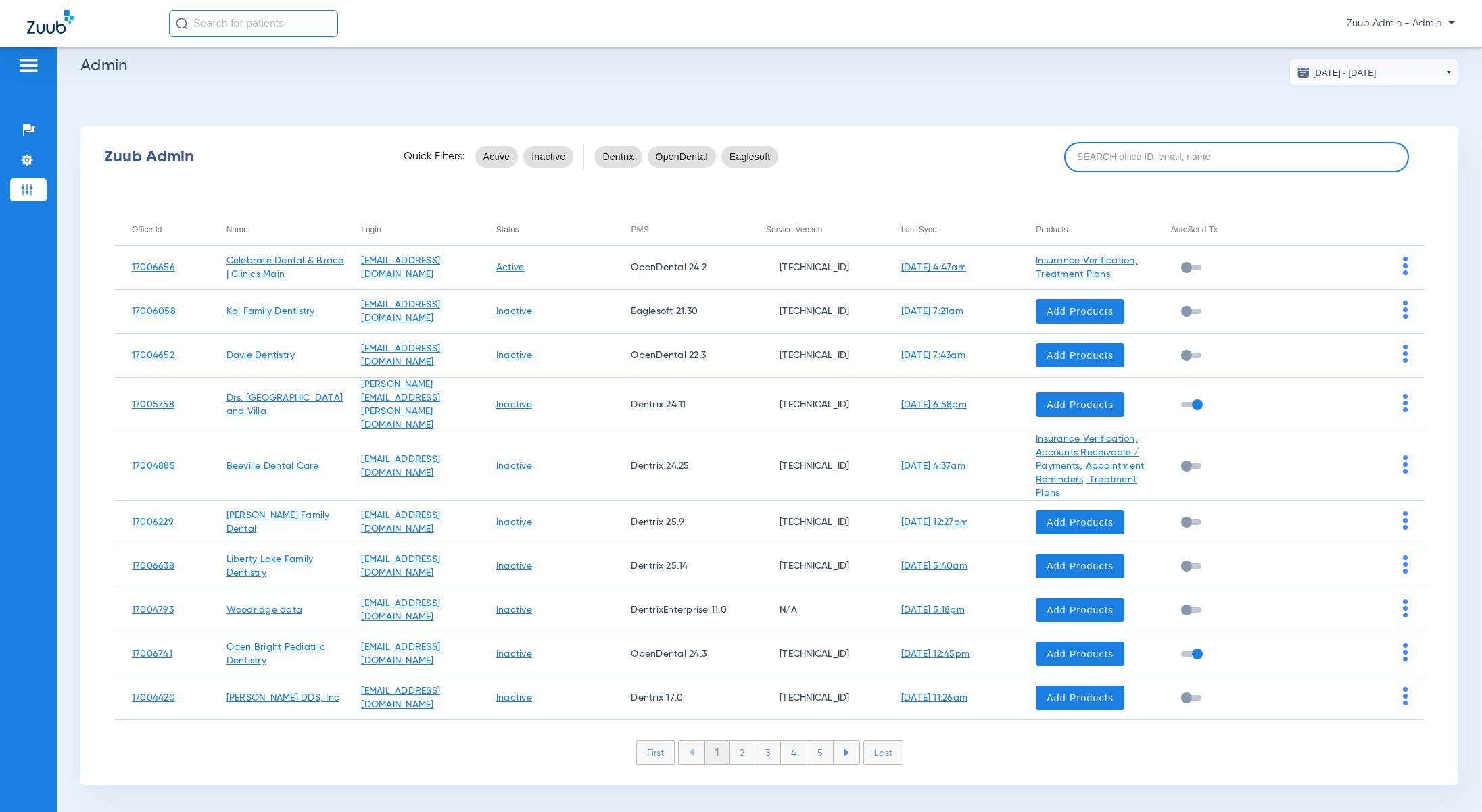
click at [1106, 168] on input at bounding box center [1235, 157] width 345 height 30
paste input "17007076"
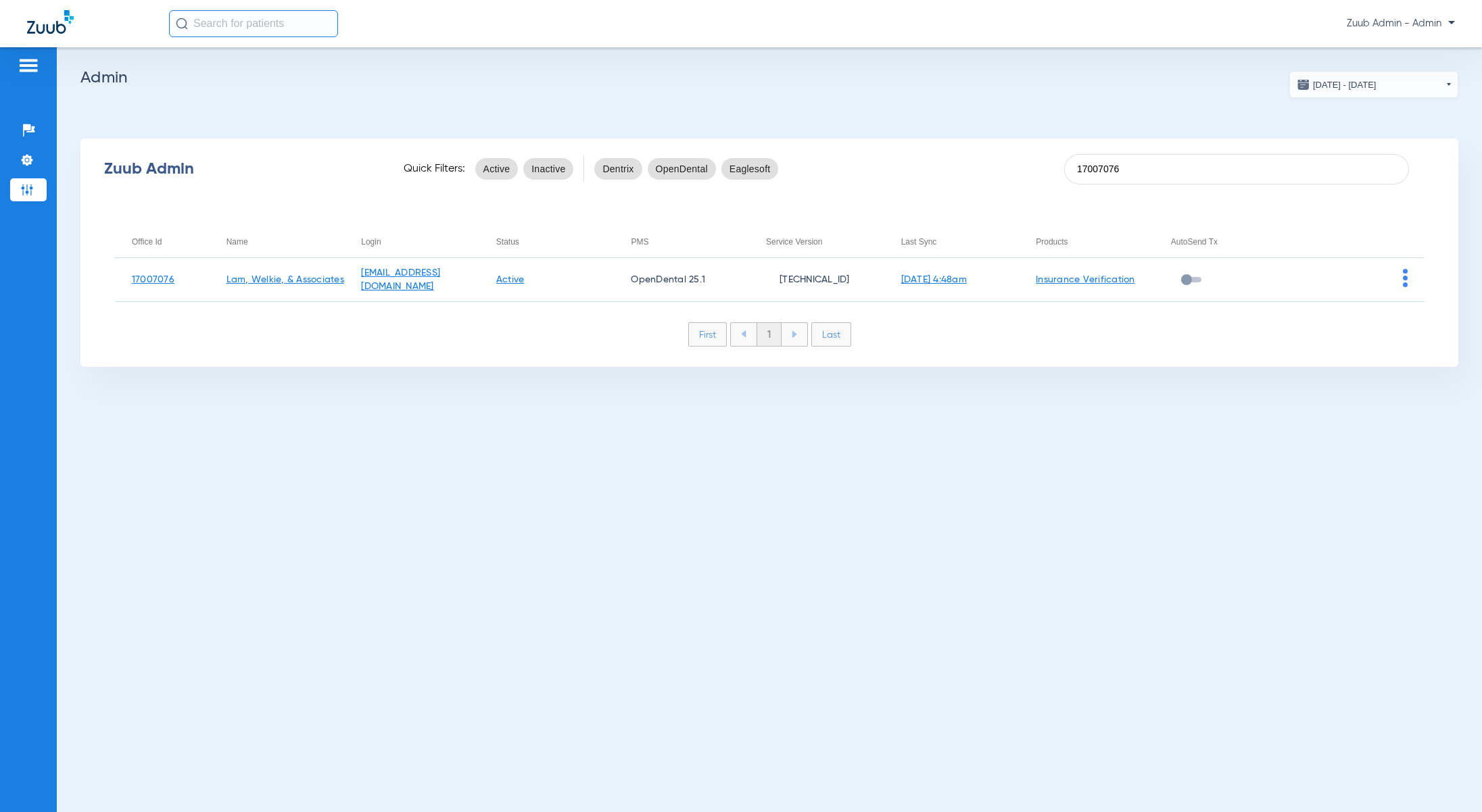
type input "17007076"
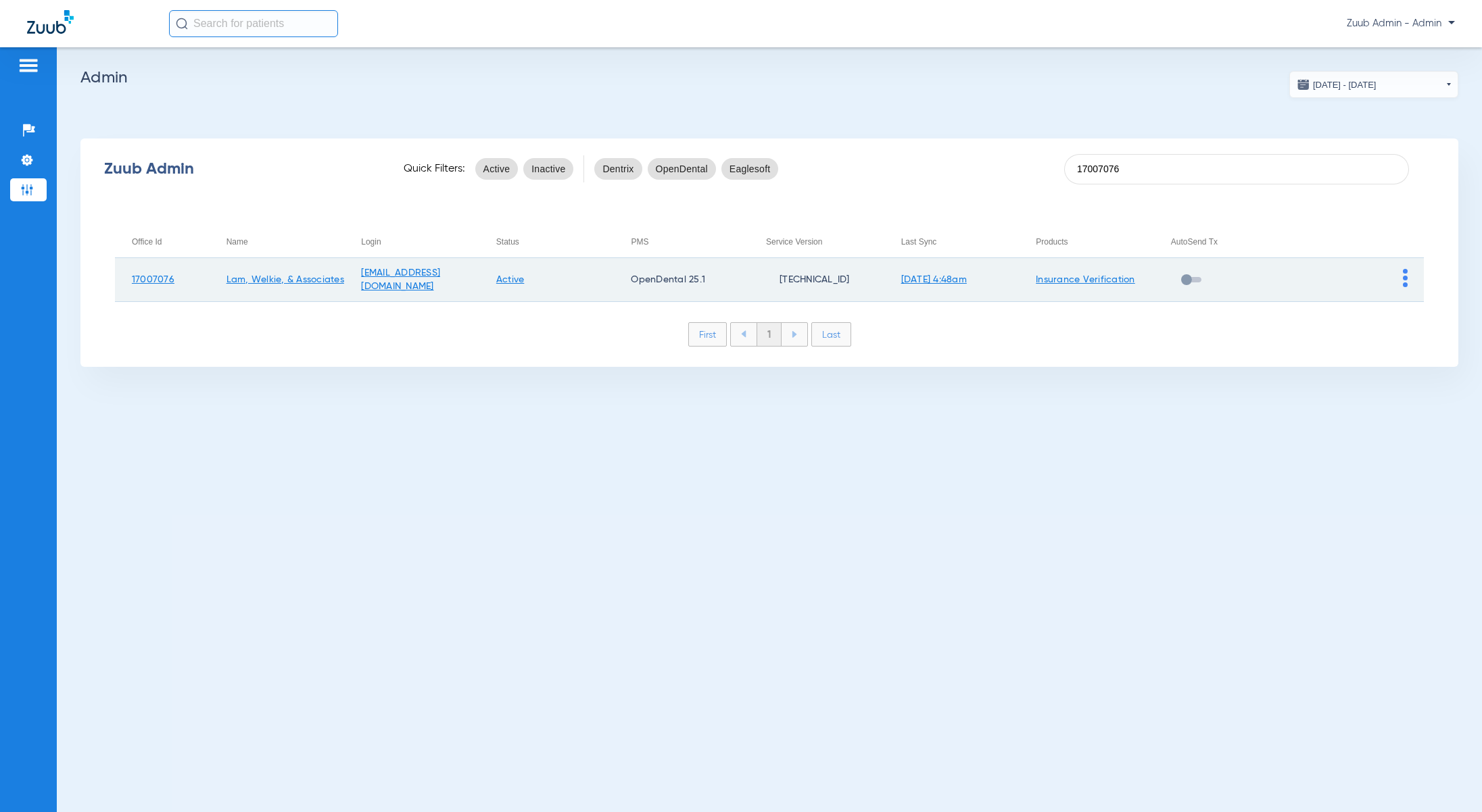
click at [1201, 279] on img at bounding box center [1405, 278] width 5 height 18
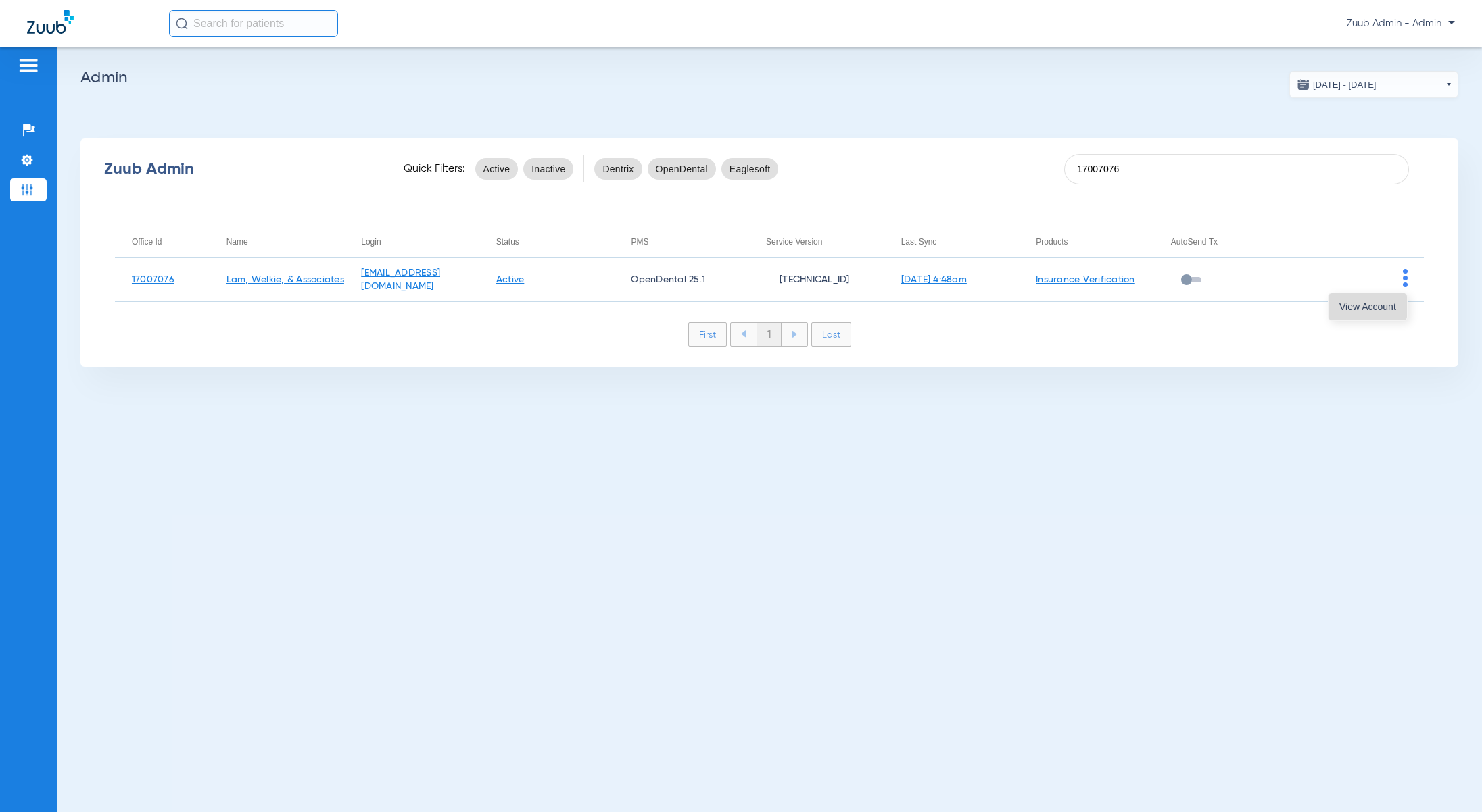
click at [1201, 309] on span "View Account" at bounding box center [1368, 307] width 57 height 9
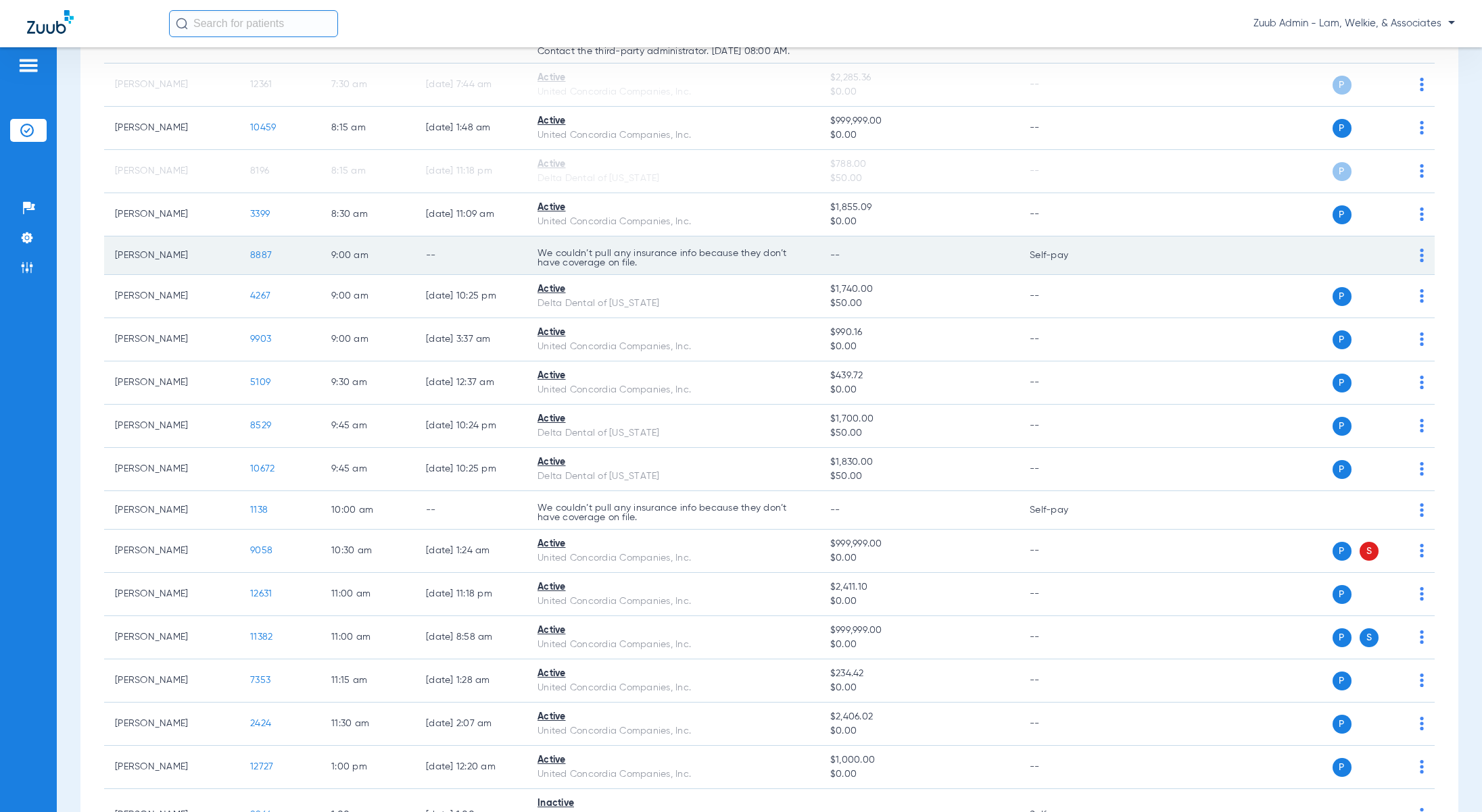
scroll to position [263, 0]
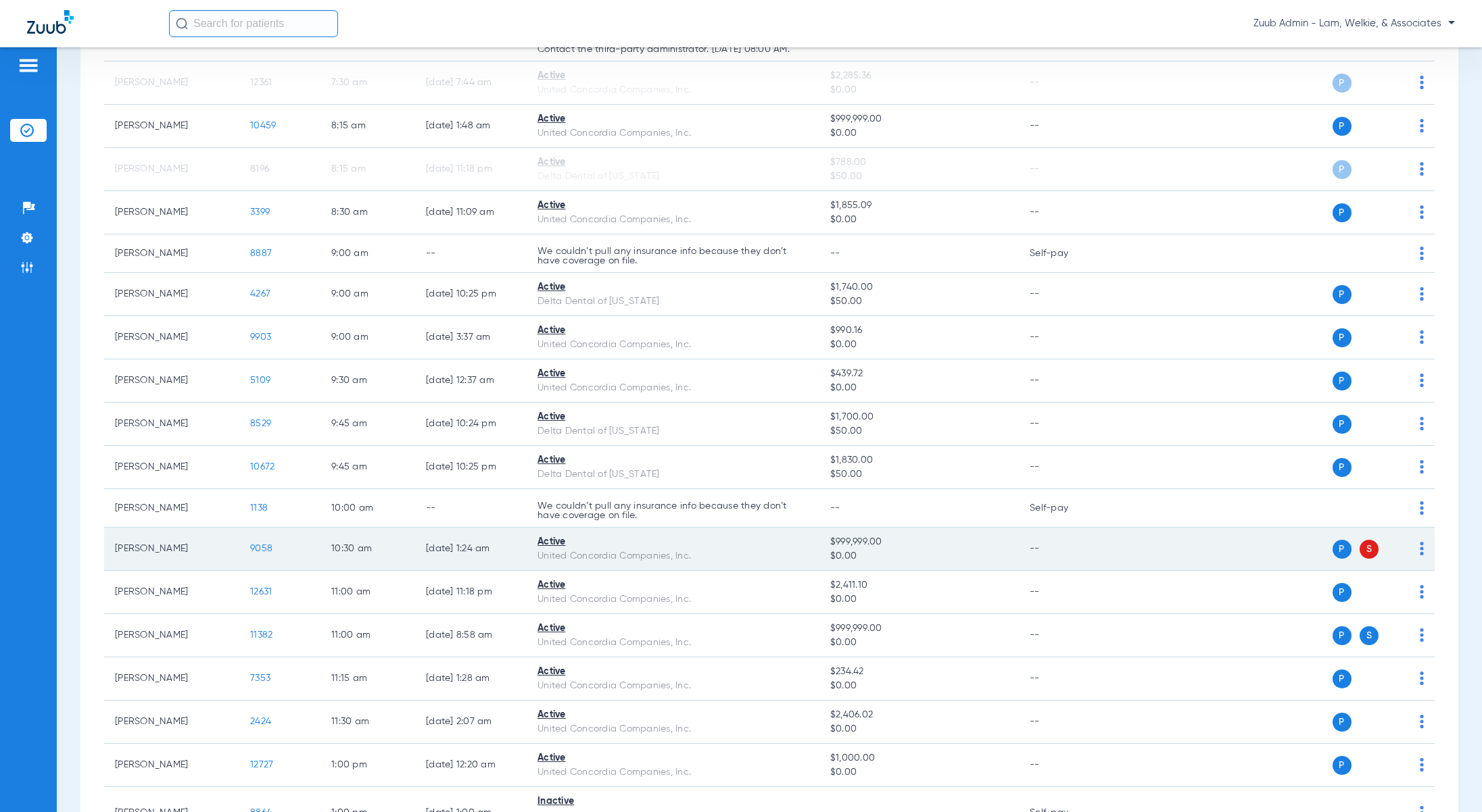
click at [270, 549] on span "9058" at bounding box center [262, 549] width 23 height 9
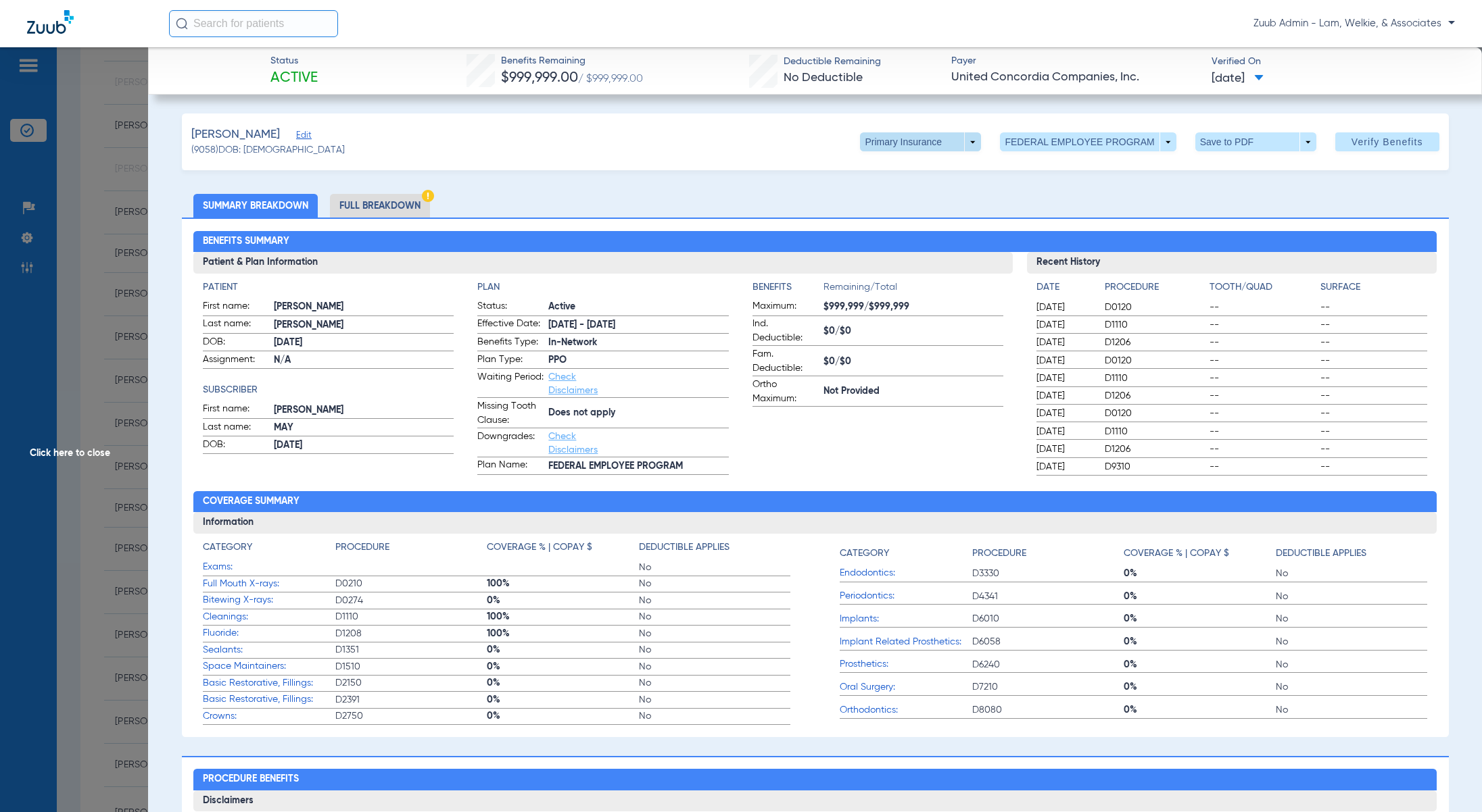
click at [962, 142] on span at bounding box center [920, 142] width 121 height 19
click at [930, 199] on span "Secondary Insurance" at bounding box center [906, 196] width 89 height 9
type input "23372933"
type input "AA"
type input "23372933"
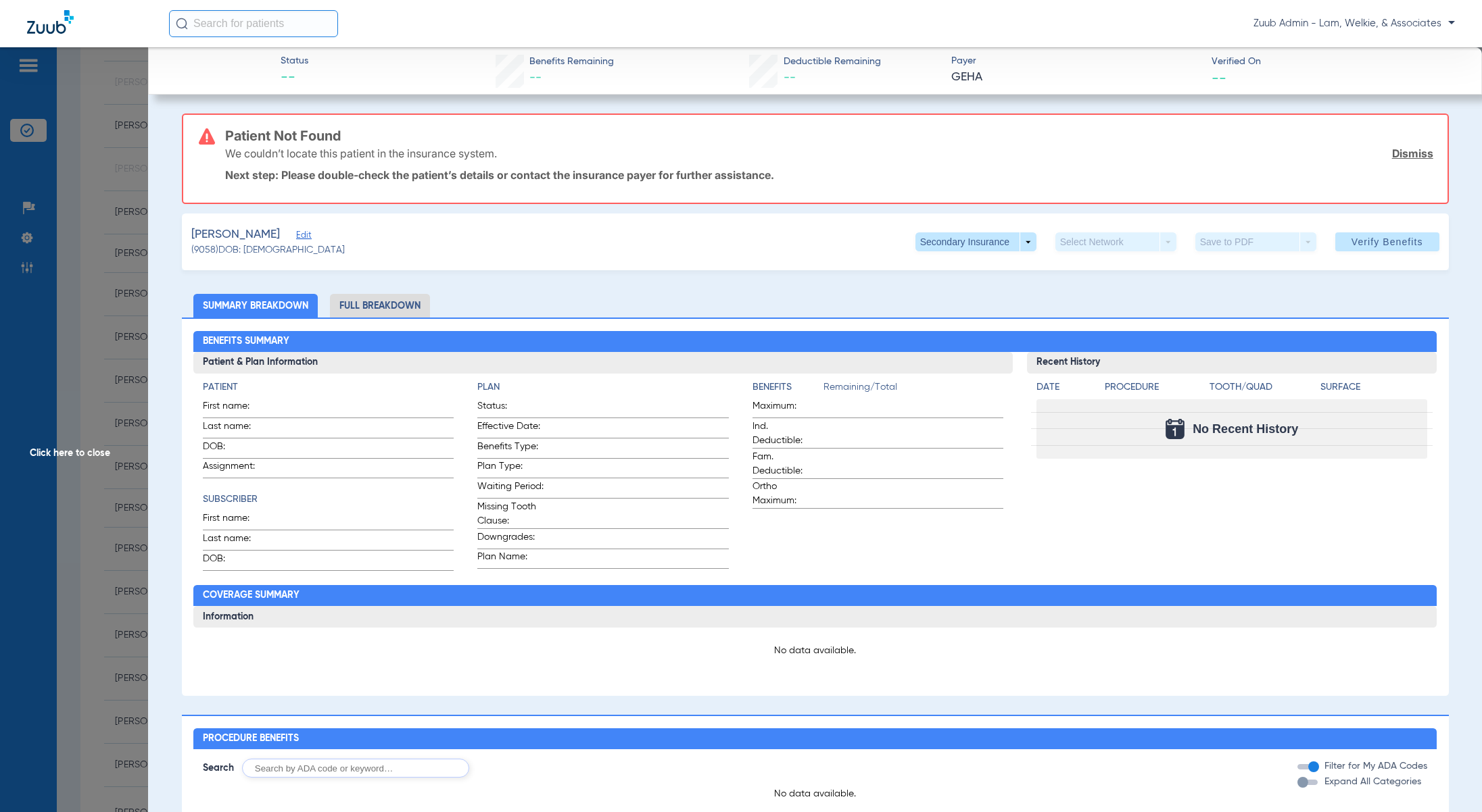
click at [296, 236] on span "Edit" at bounding box center [301, 237] width 12 height 13
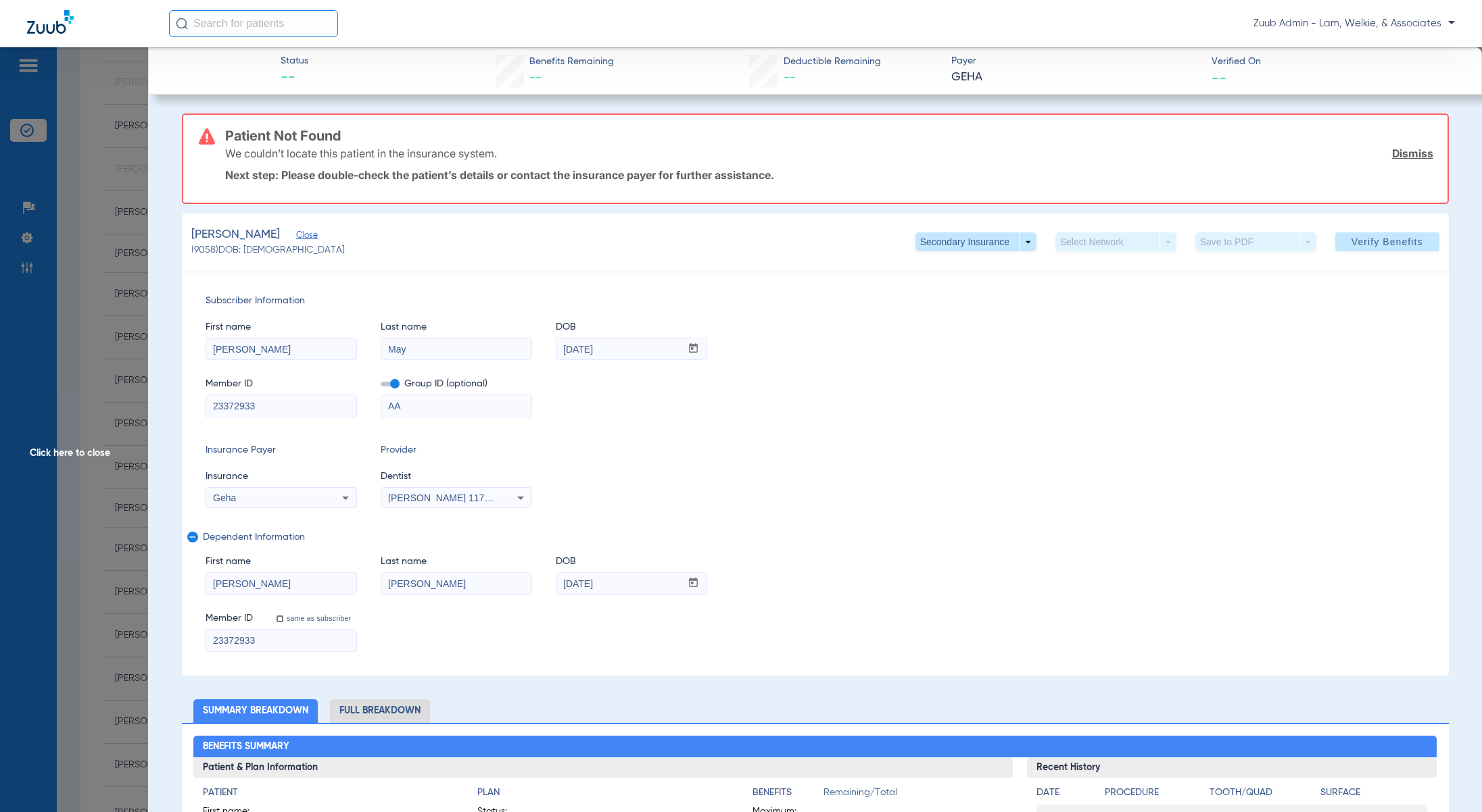
click at [1201, 149] on link "Dismiss" at bounding box center [1412, 153] width 42 height 13
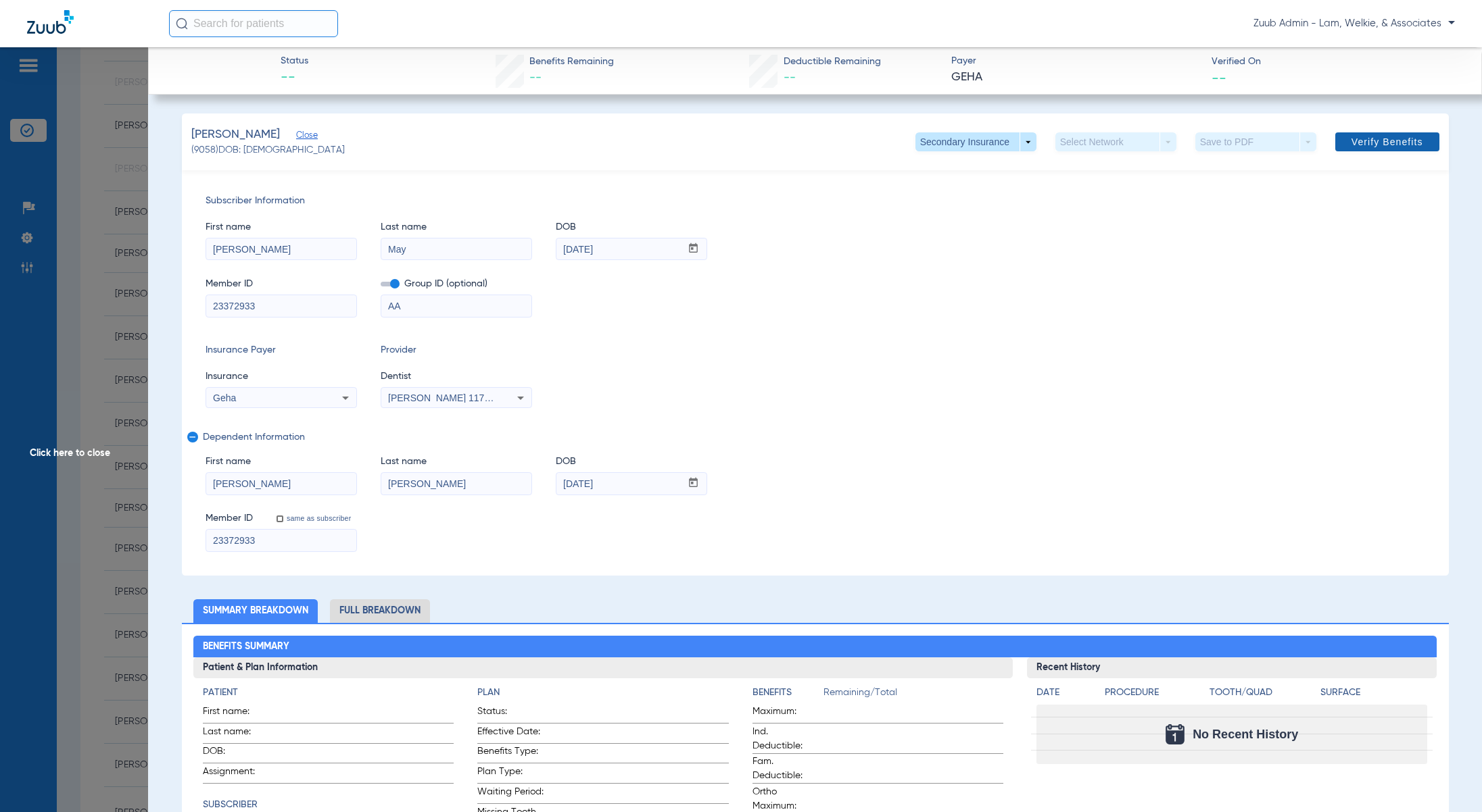
click at [1201, 143] on span "Verify Benefits" at bounding box center [1388, 142] width 72 height 10
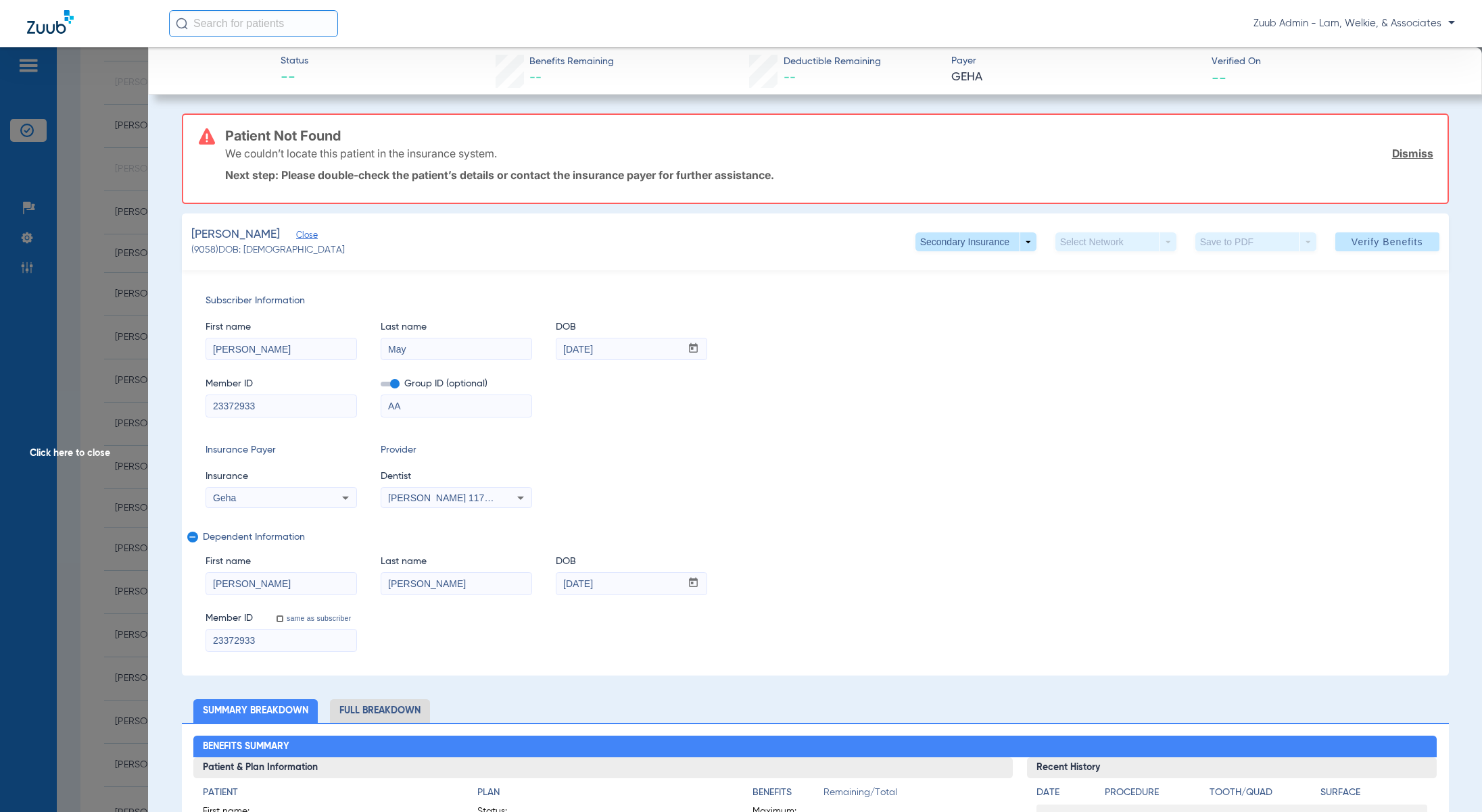
drag, startPoint x: 267, startPoint y: 640, endPoint x: 189, endPoint y: 634, distance: 78.2
click at [189, 634] on div "Subscriber Information First name [PERSON_NAME] Last name May DOB mm / dd / yyy…" at bounding box center [815, 472] width 1267 height 405
click at [79, 462] on span "Click here to close" at bounding box center [74, 453] width 148 height 812
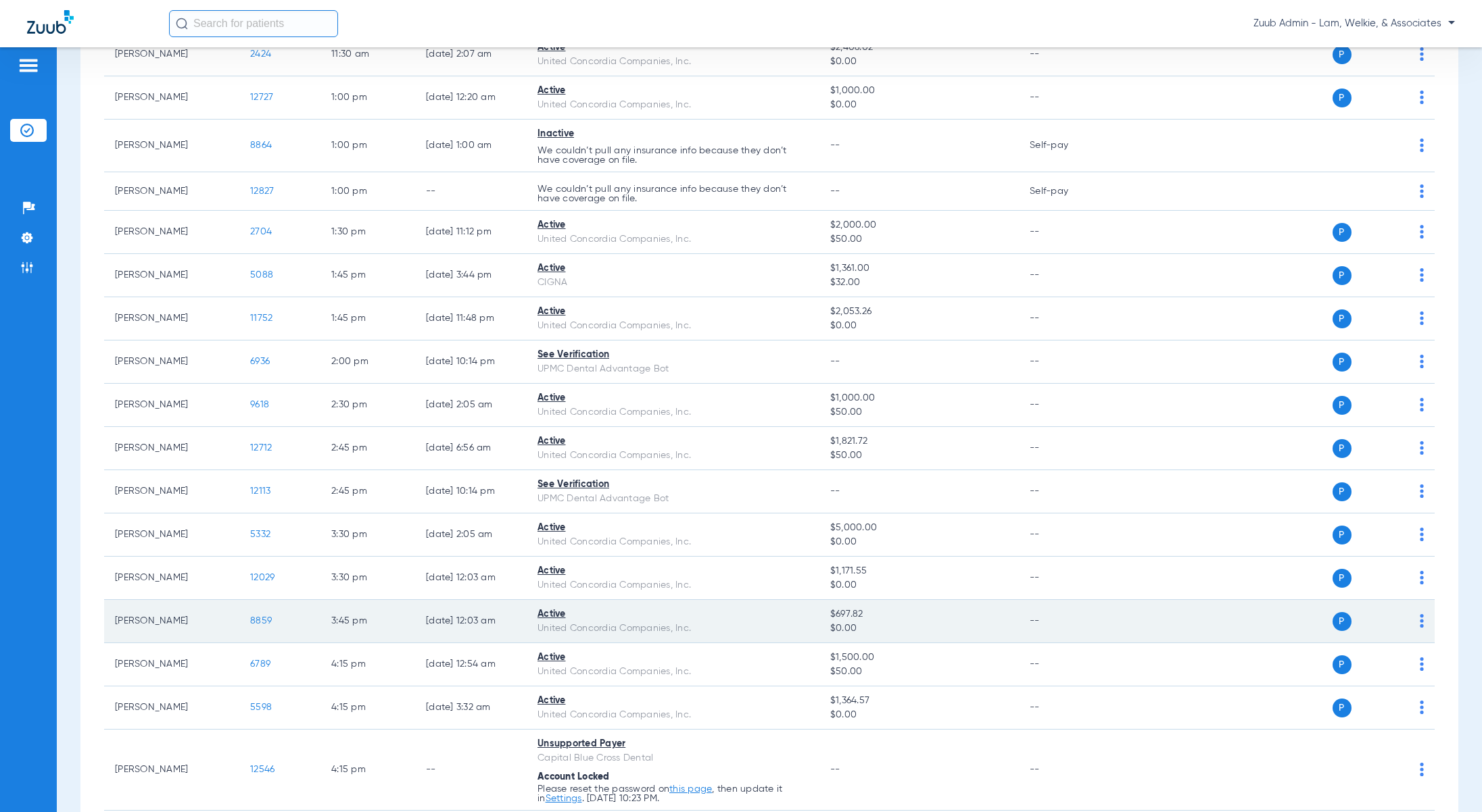
scroll to position [0, 0]
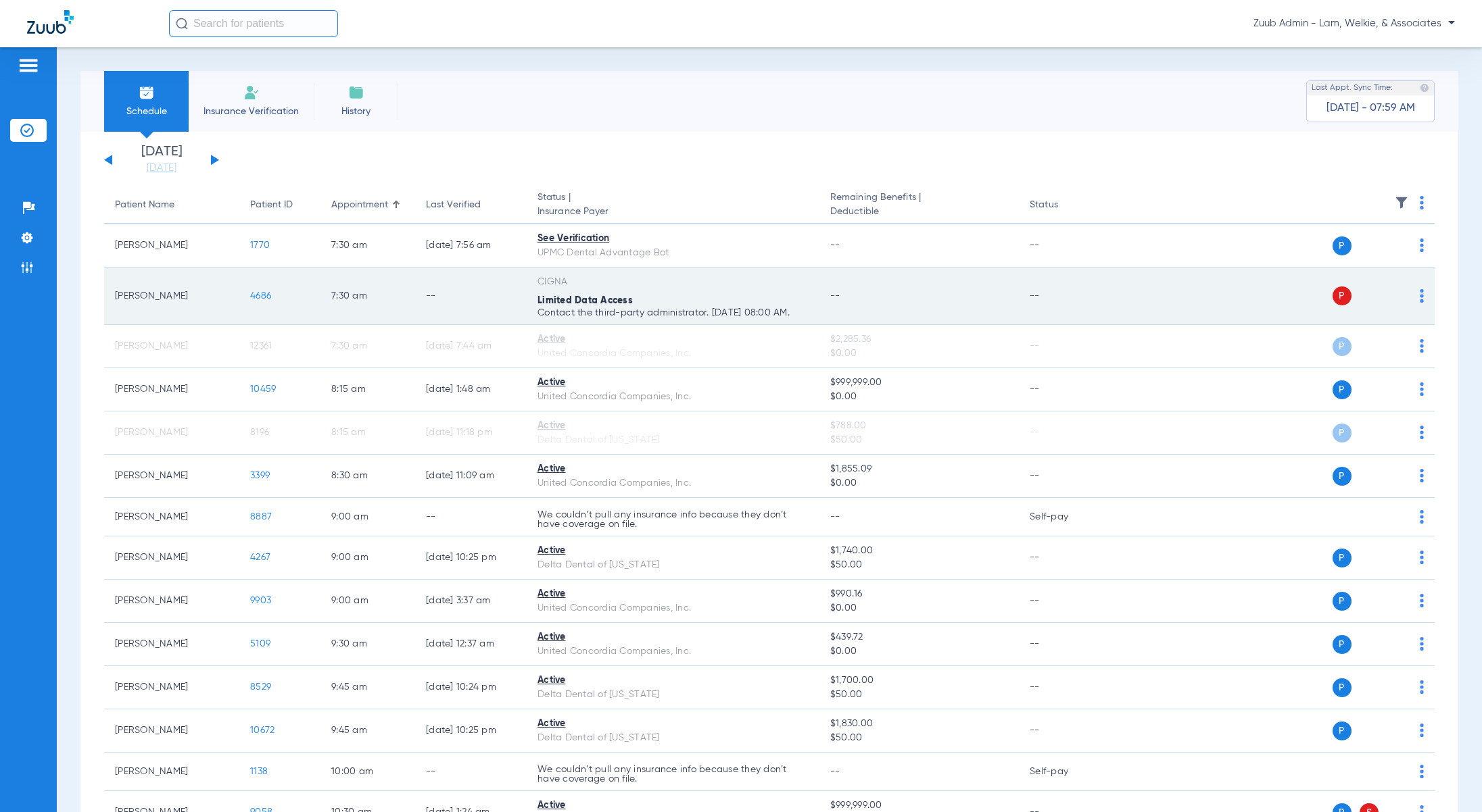
click at [257, 294] on span "4686" at bounding box center [261, 296] width 21 height 9
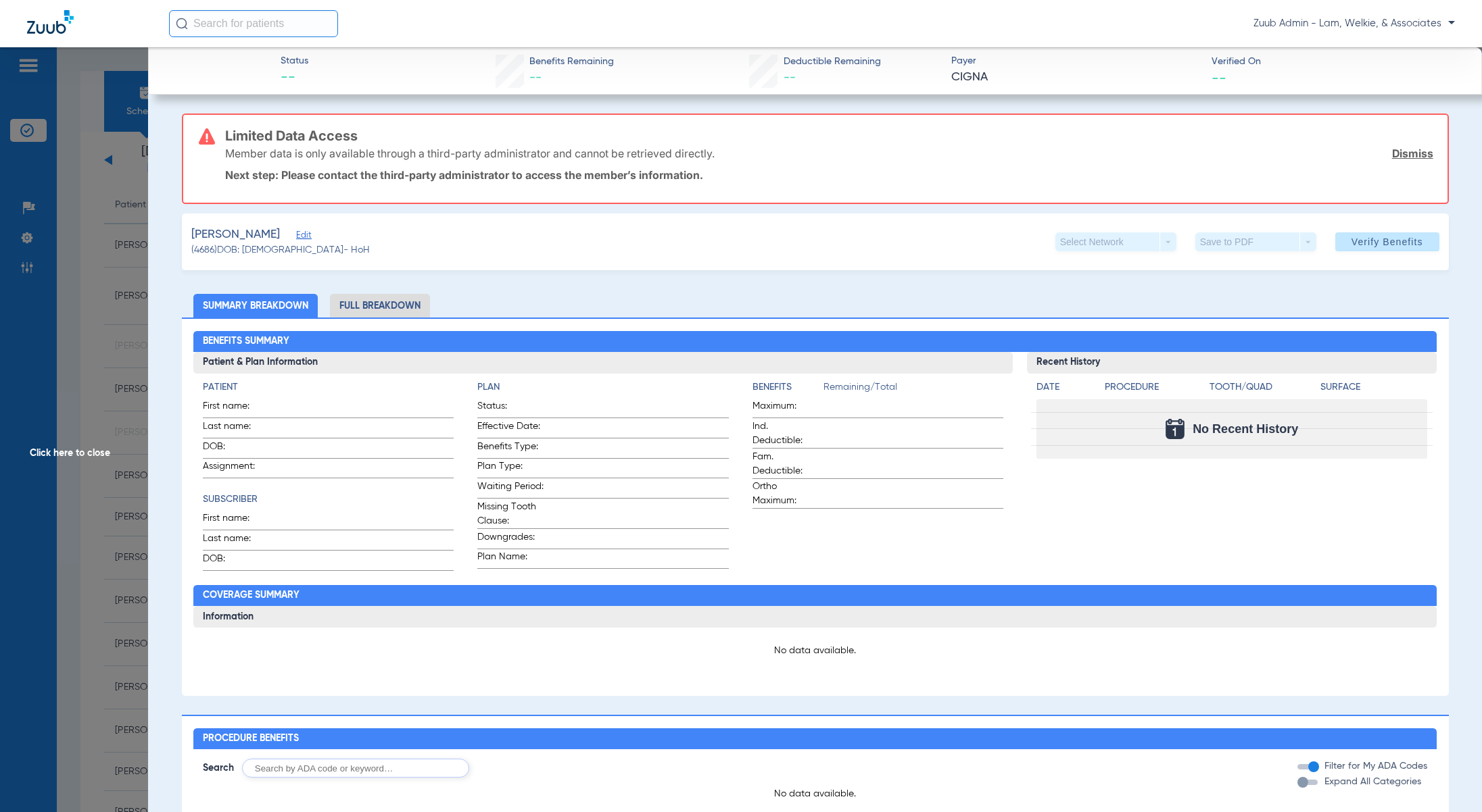
drag, startPoint x: 227, startPoint y: 132, endPoint x: 707, endPoint y: 174, distance: 481.8
click at [707, 174] on div "Limited Data Access Member data is only available through a third-party adminis…" at bounding box center [828, 159] width 1208 height 88
copy div "Limited Data Access Member data is only available through a third-party adminis…"
click at [81, 457] on span "Click here to close" at bounding box center [74, 453] width 148 height 812
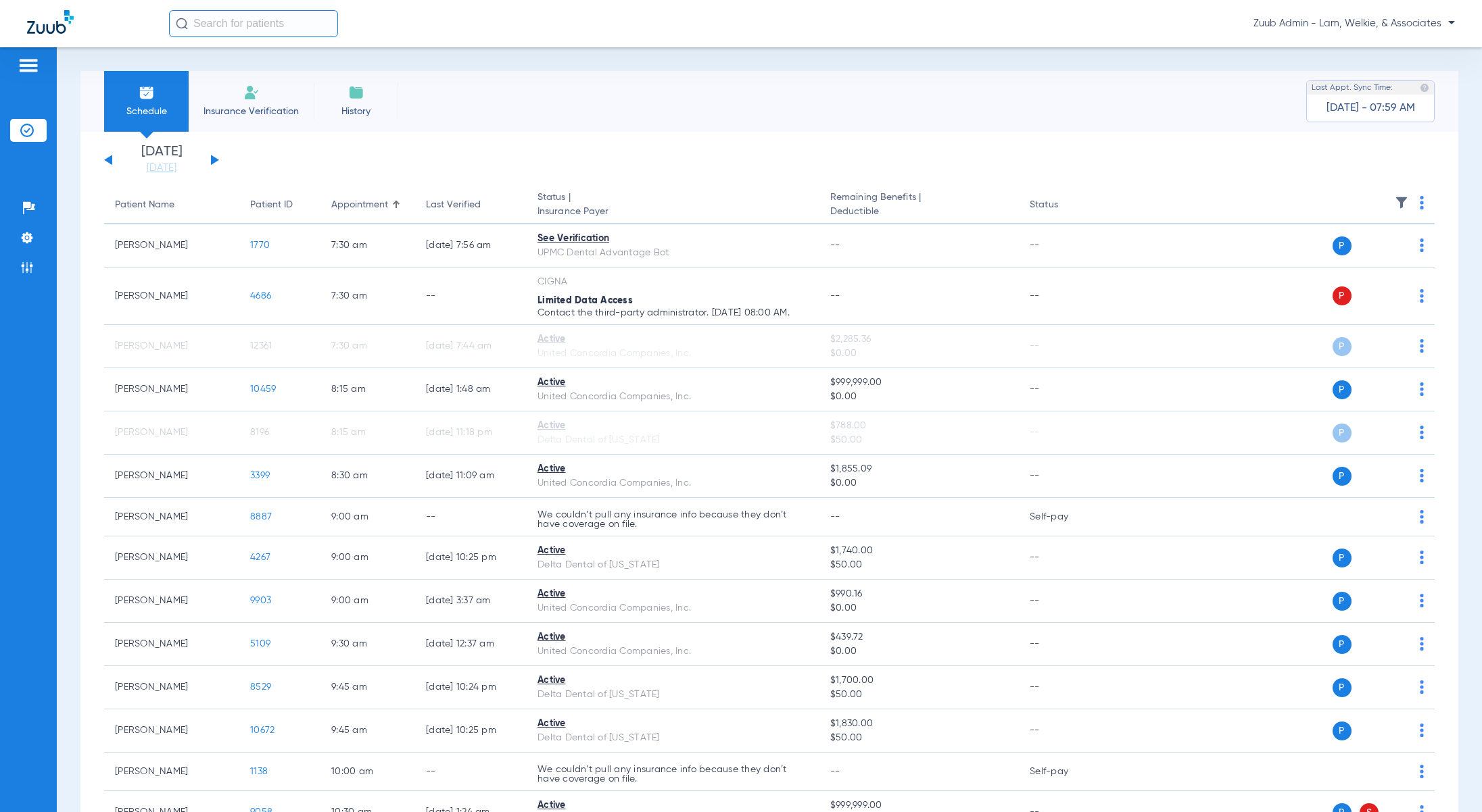
click at [215, 158] on button at bounding box center [214, 160] width 9 height 10
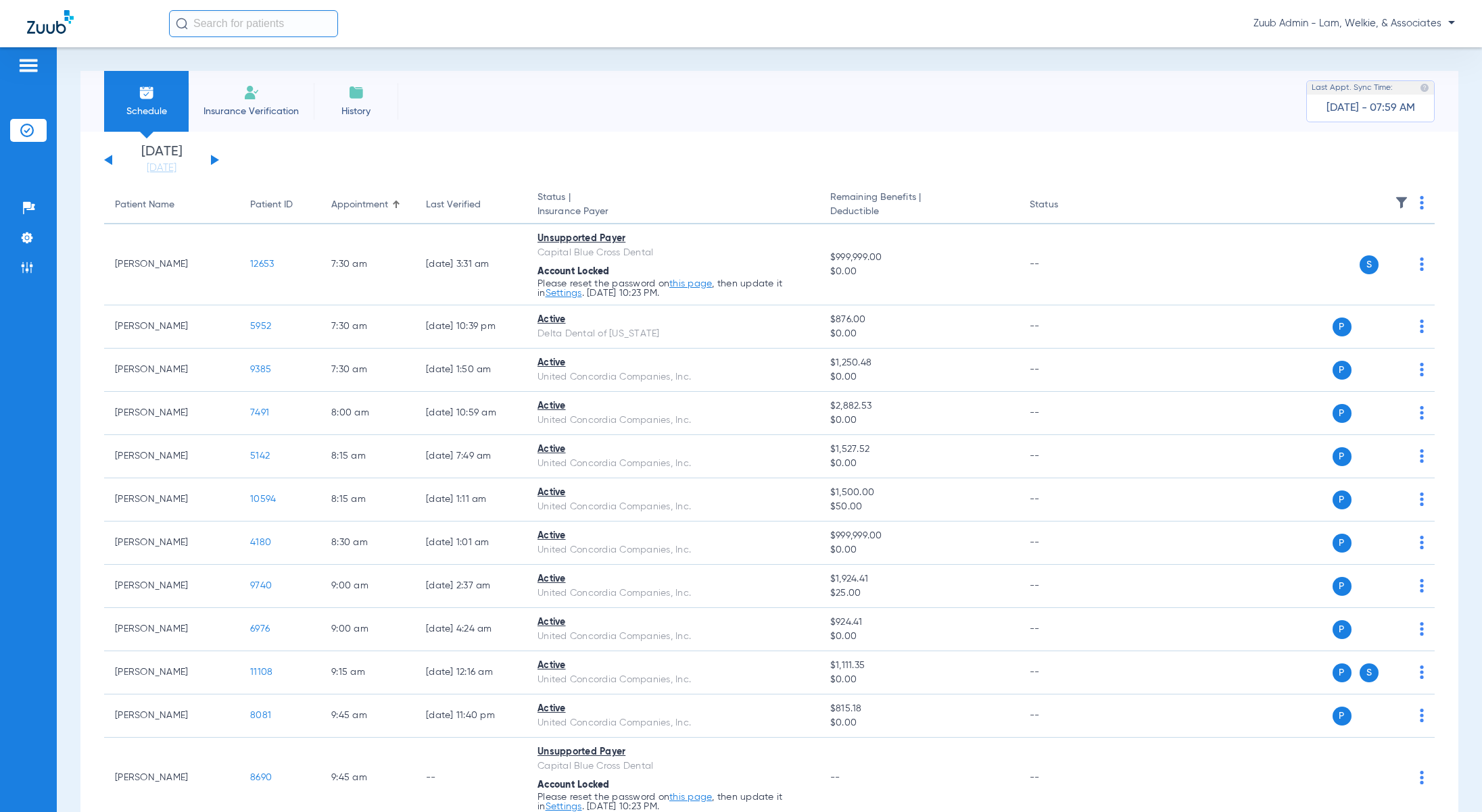
click at [212, 161] on button at bounding box center [214, 160] width 9 height 10
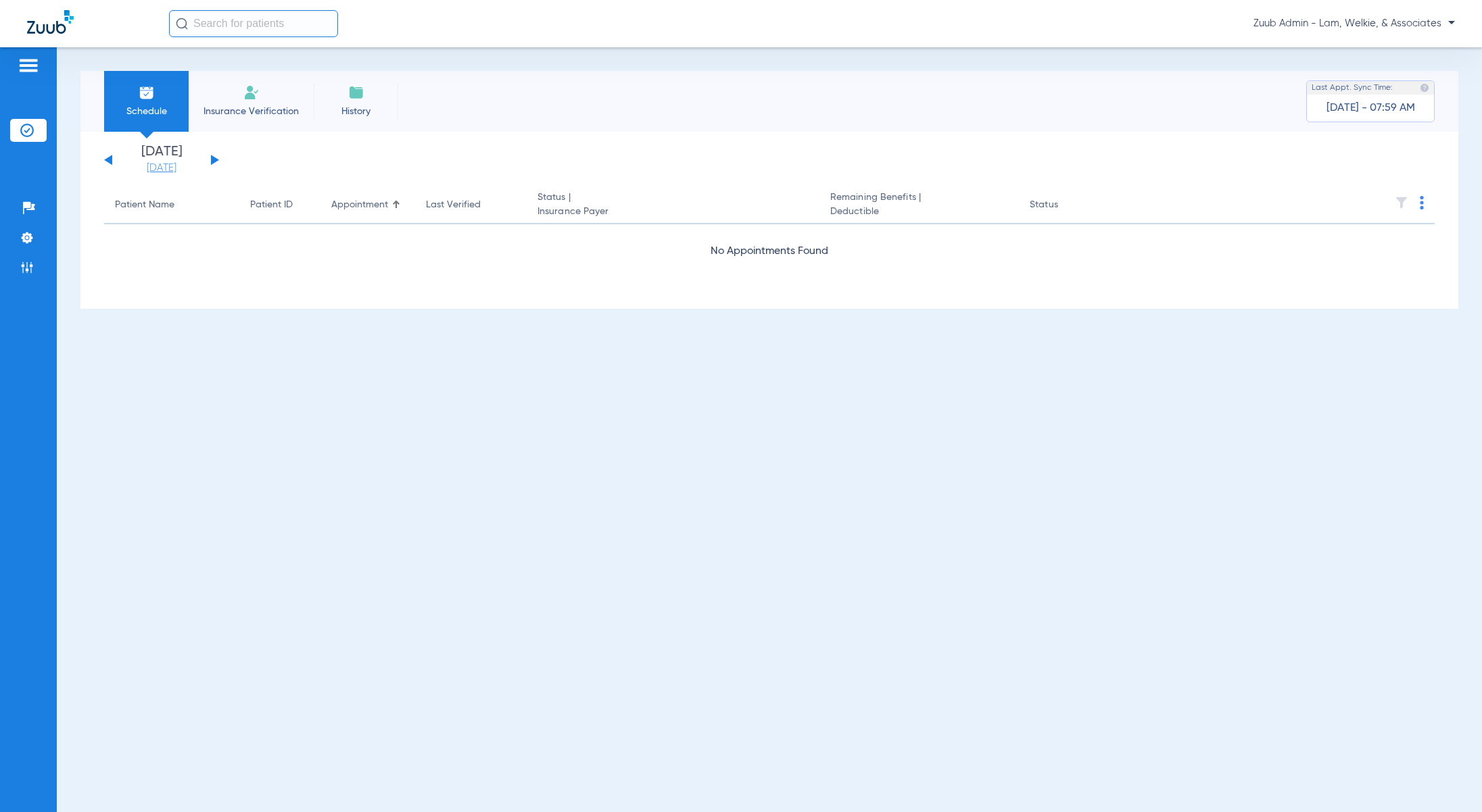
click at [170, 168] on link "[DATE]" at bounding box center [162, 168] width 81 height 13
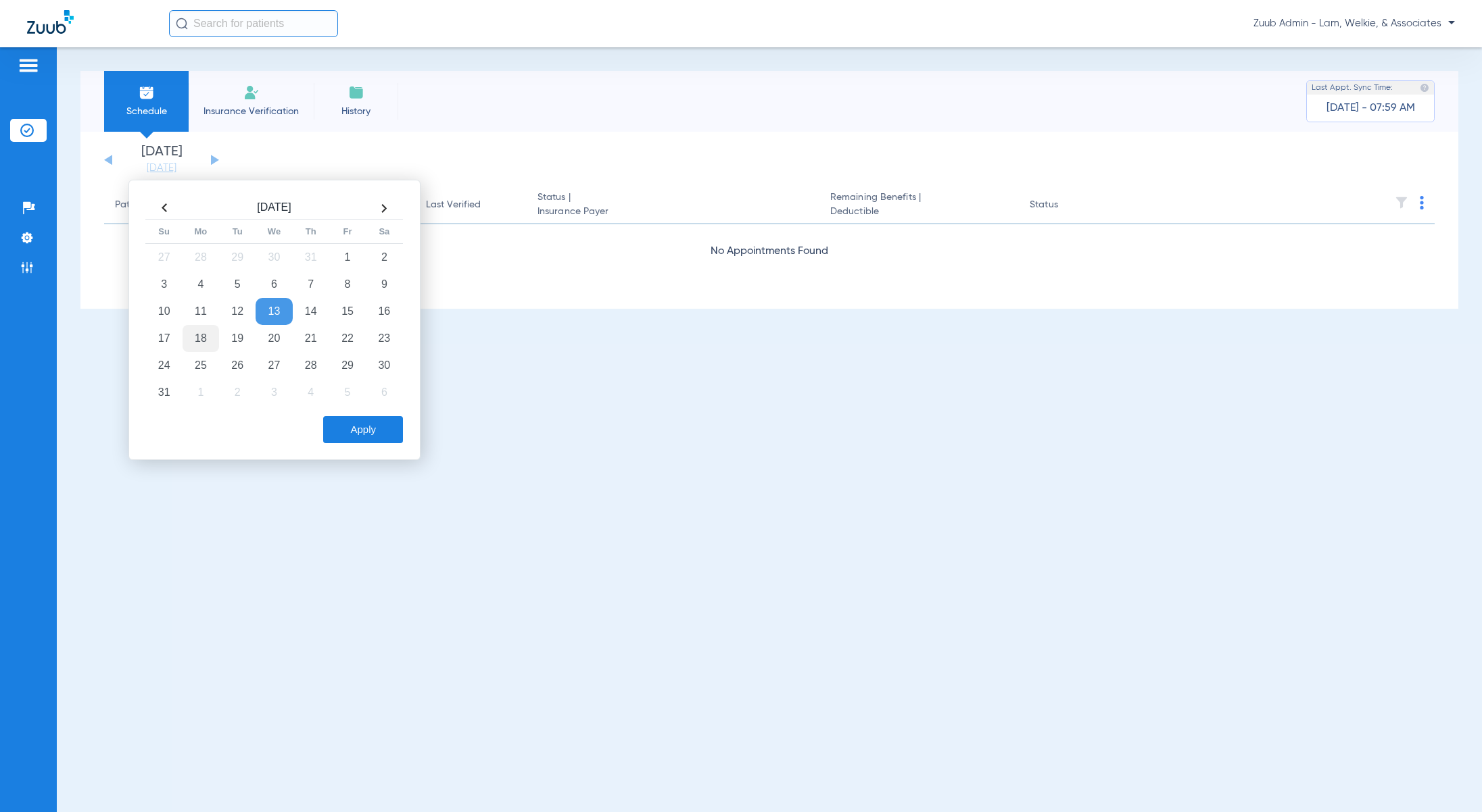
click at [200, 335] on td "18" at bounding box center [200, 338] width 37 height 27
click at [398, 431] on button "Apply" at bounding box center [363, 430] width 79 height 27
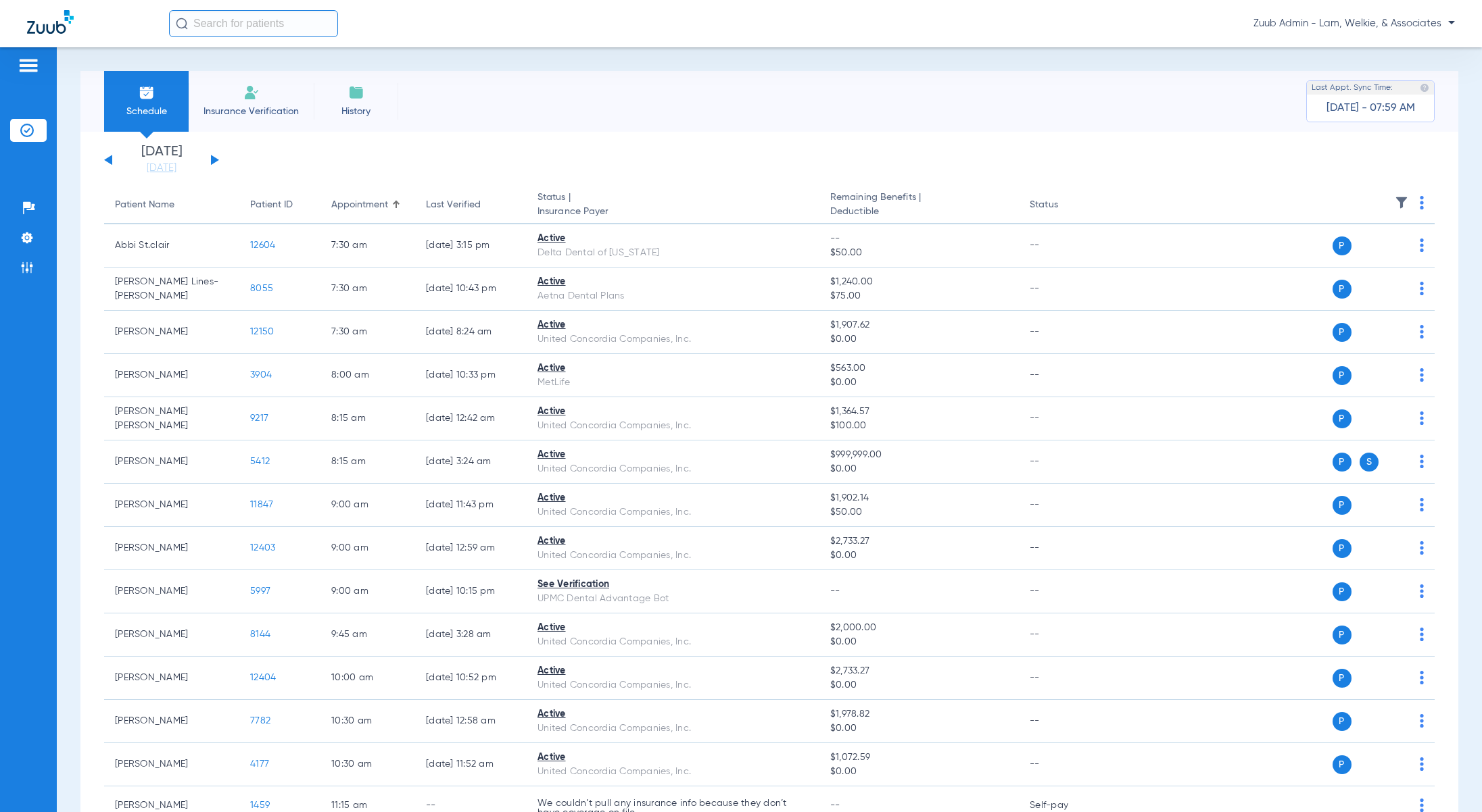
click at [214, 161] on button at bounding box center [214, 160] width 9 height 10
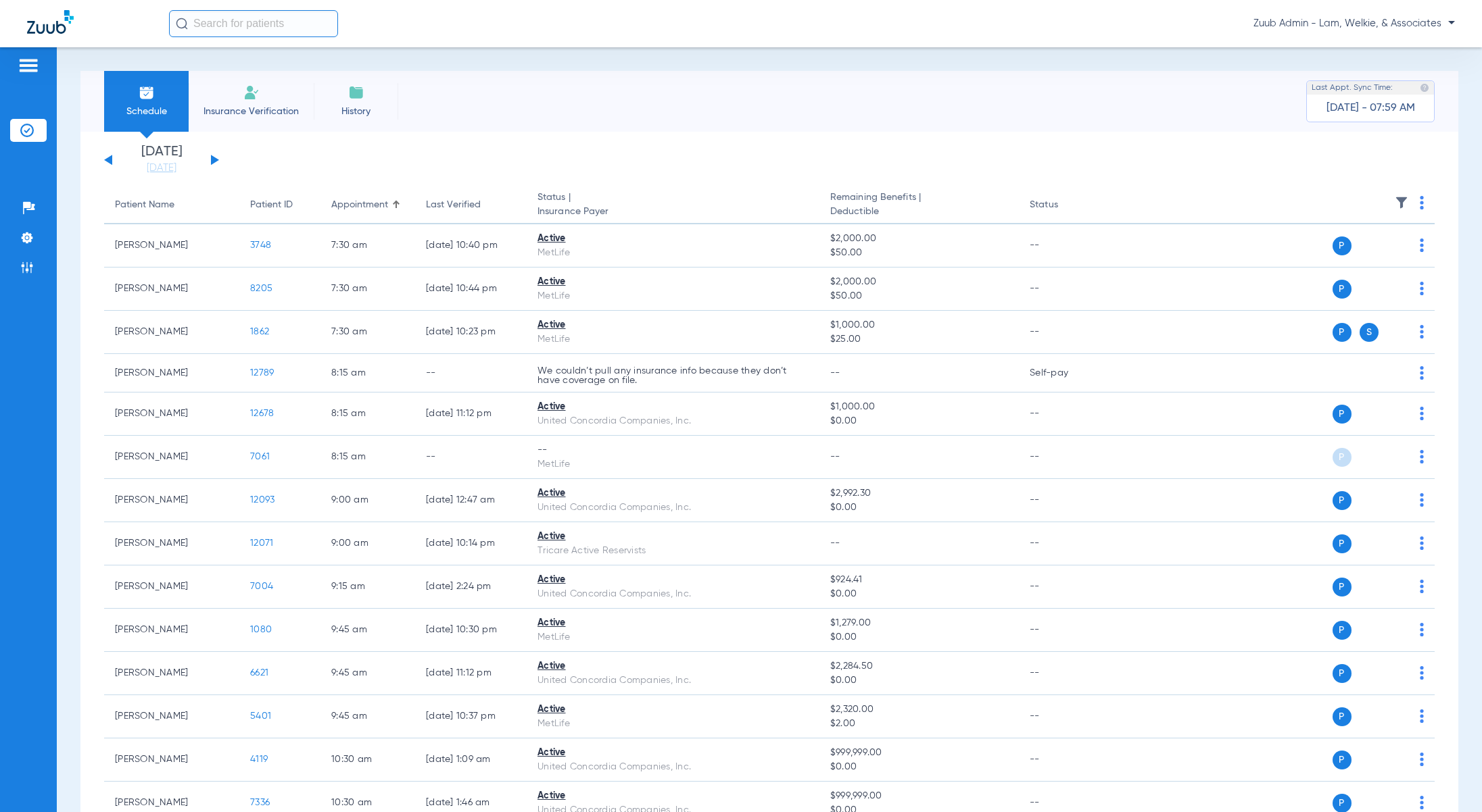
click at [213, 161] on button at bounding box center [214, 160] width 9 height 10
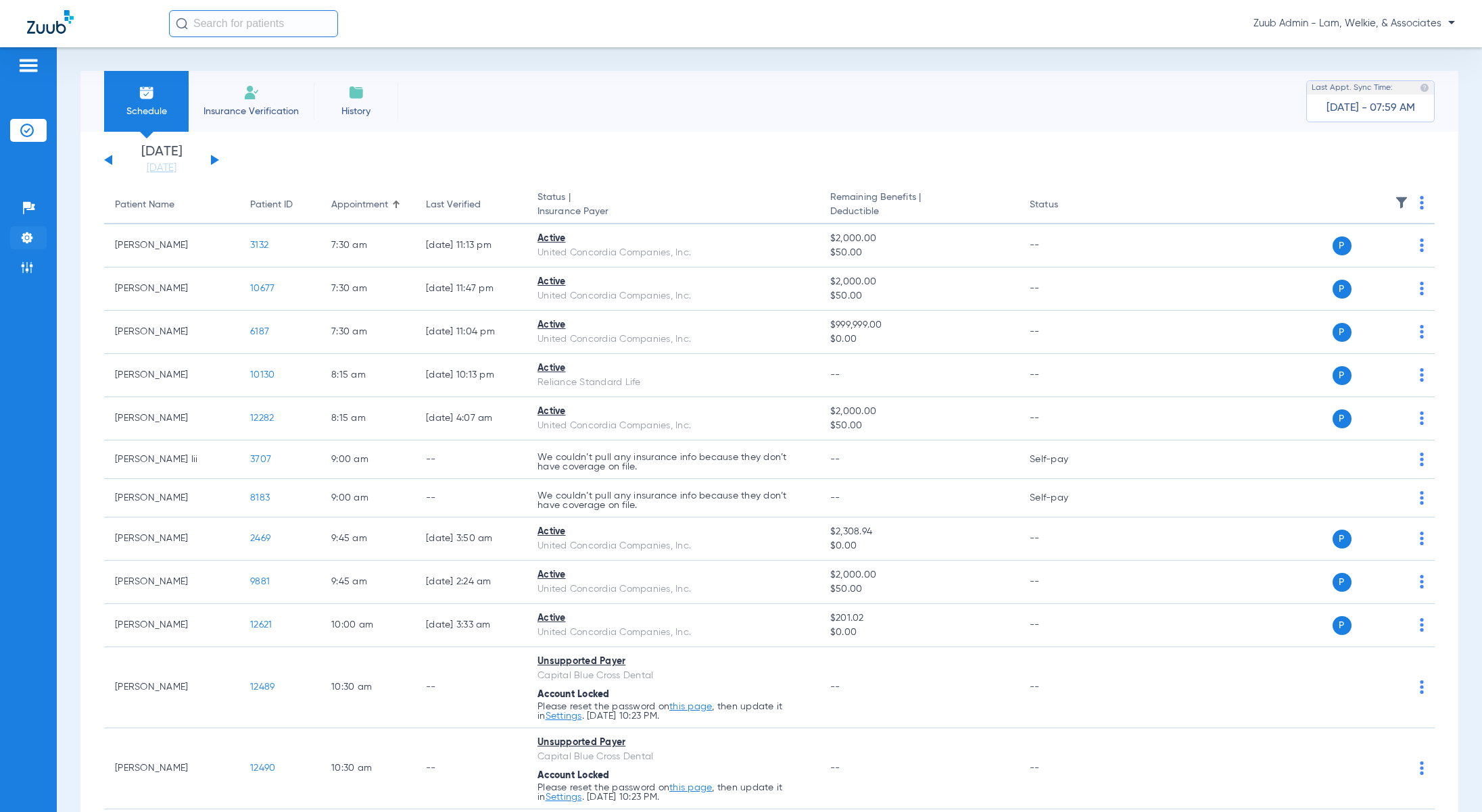
click at [25, 233] on img at bounding box center [26, 238] width 13 height 13
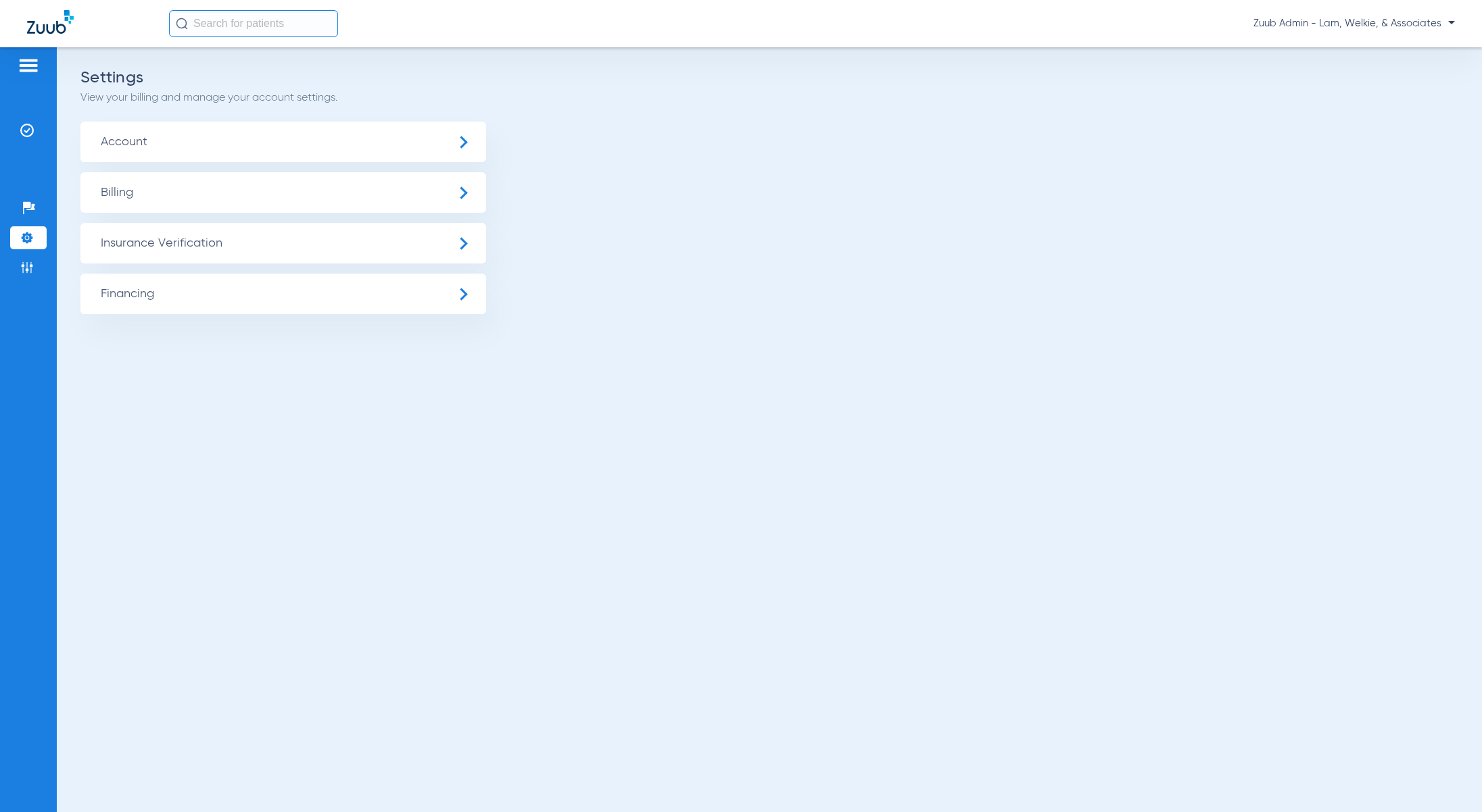
click at [172, 248] on span "Insurance Verification" at bounding box center [282, 243] width 405 height 41
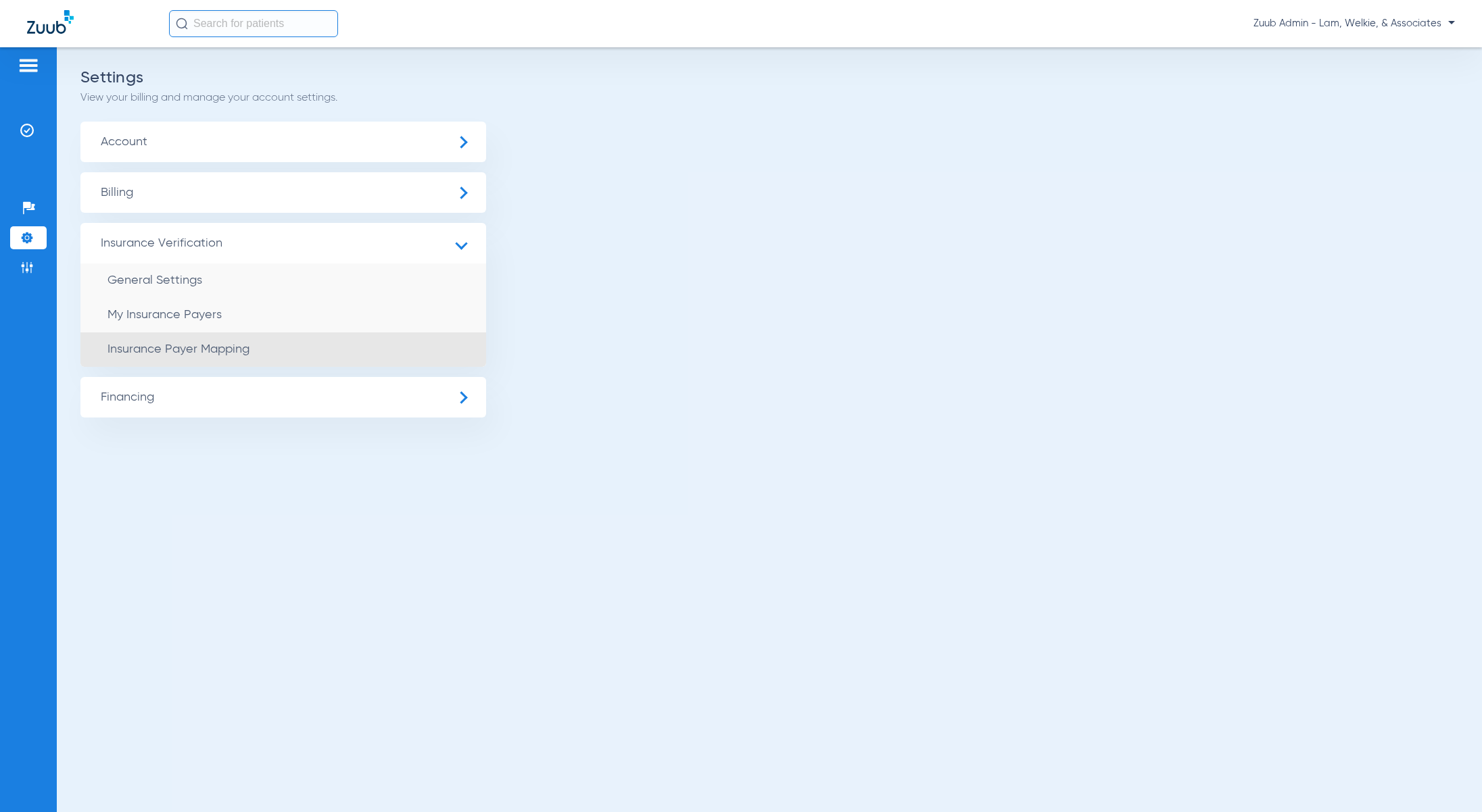
click at [218, 336] on li "Insurance Payer Mapping" at bounding box center [282, 349] width 405 height 34
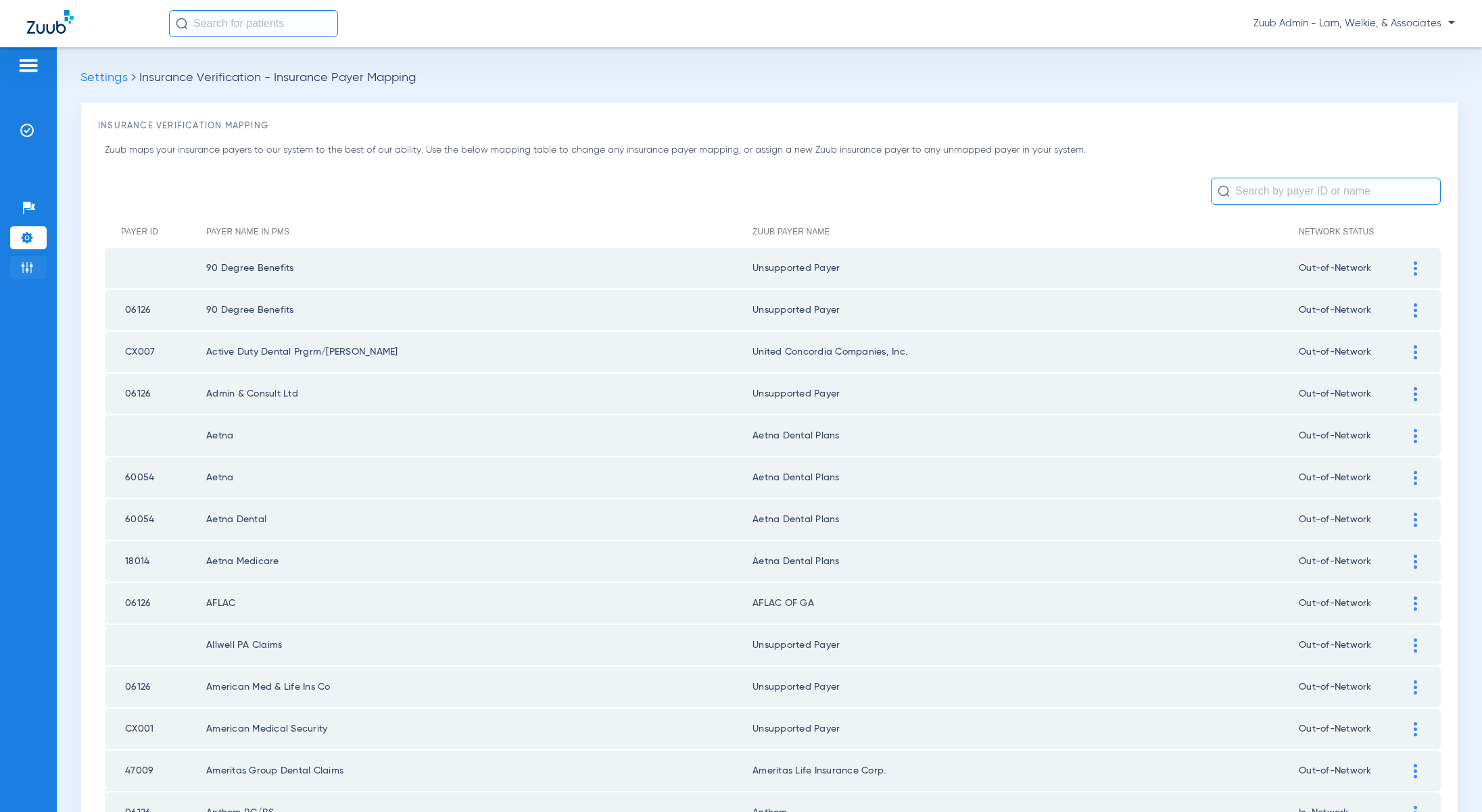
click at [34, 268] on li "Admin" at bounding box center [28, 267] width 37 height 23
